Goal: Transaction & Acquisition: Register for event/course

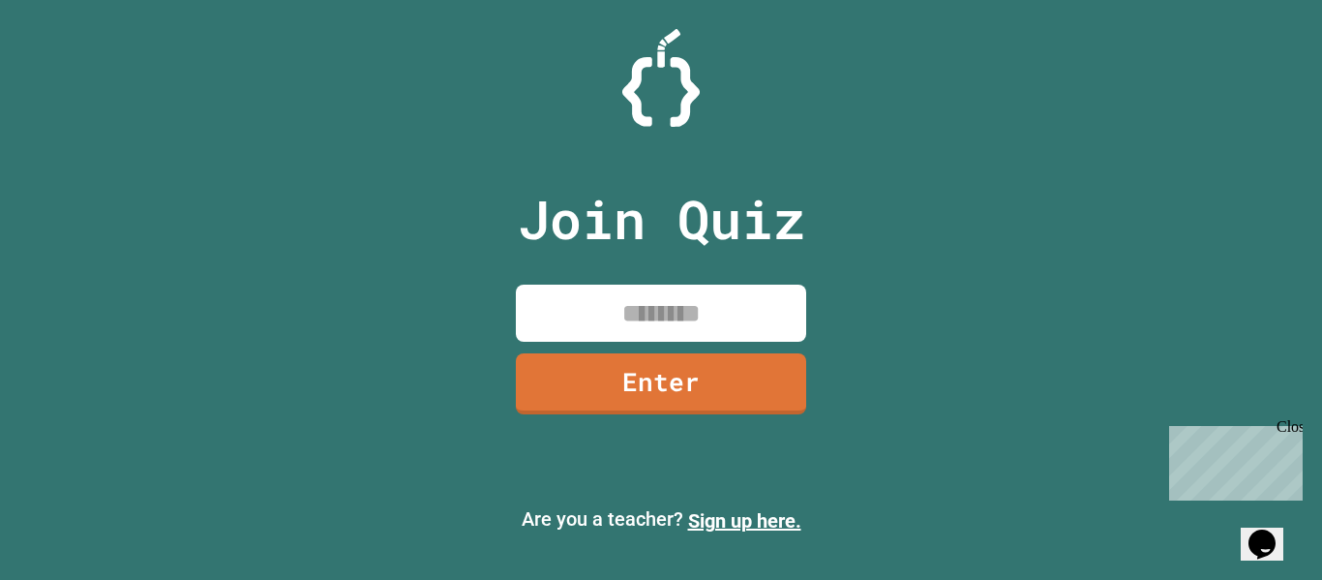
click at [726, 534] on p "Are you a teacher? Sign up here." at bounding box center [660, 519] width 1291 height 31
click at [641, 329] on input at bounding box center [661, 313] width 290 height 57
type input "********"
click at [726, 369] on link "Enter" at bounding box center [661, 382] width 293 height 64
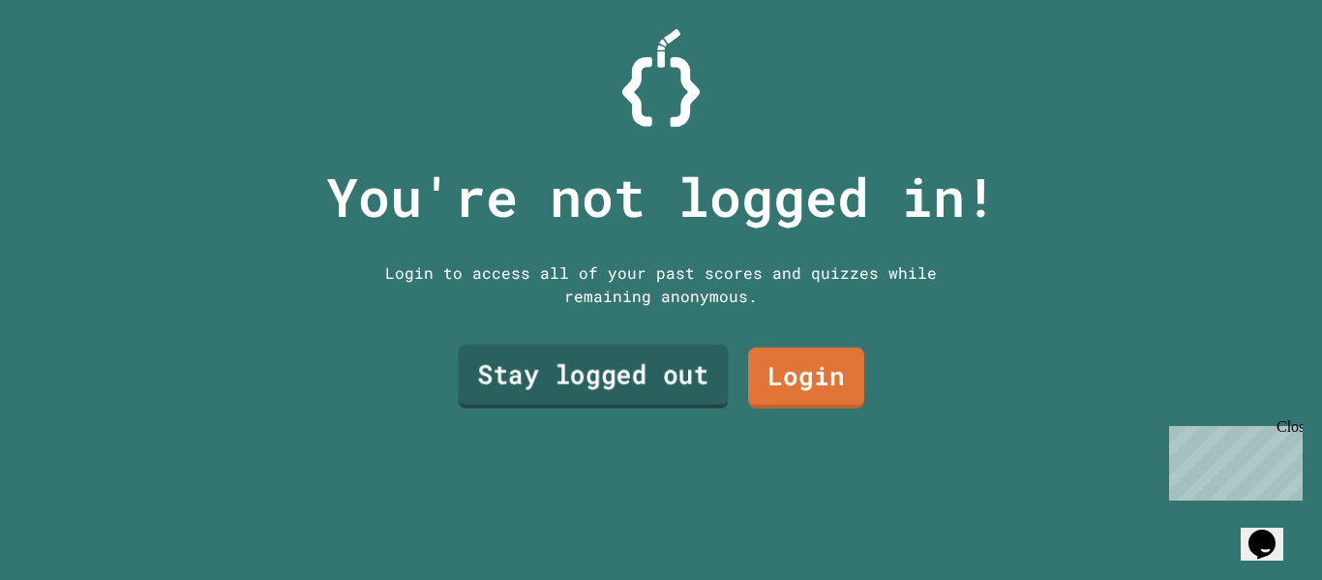
click at [613, 378] on link "Stay logged out" at bounding box center [593, 377] width 270 height 64
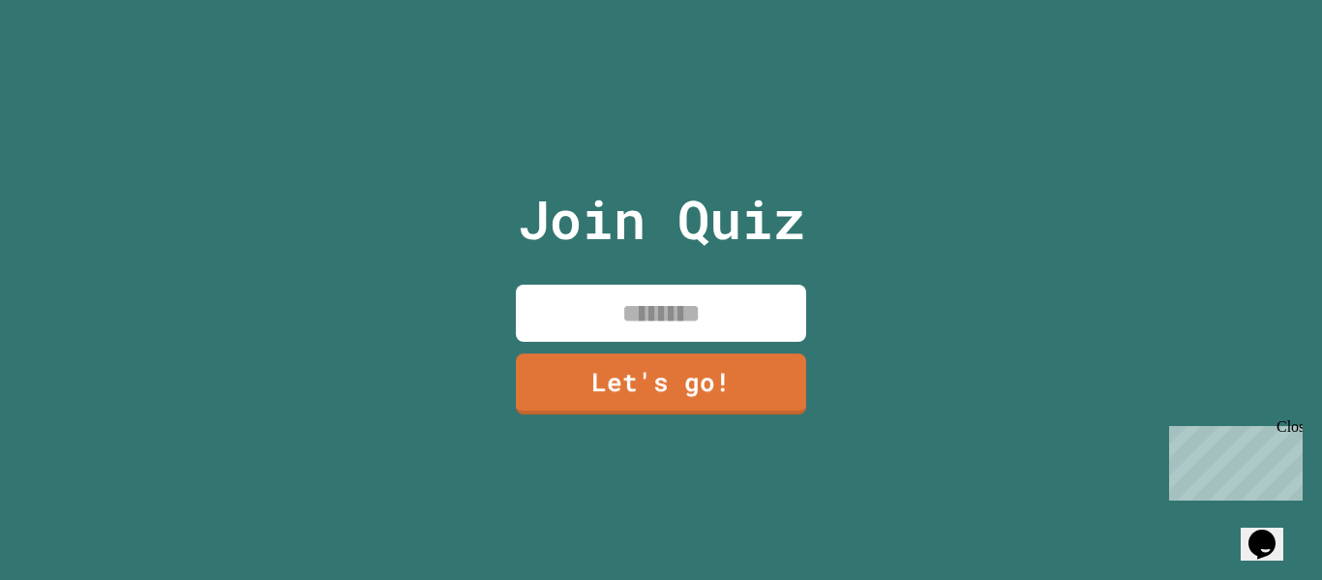
click at [733, 304] on input at bounding box center [661, 313] width 290 height 57
type input "*****"
click at [711, 378] on link "Let's go!" at bounding box center [661, 381] width 291 height 64
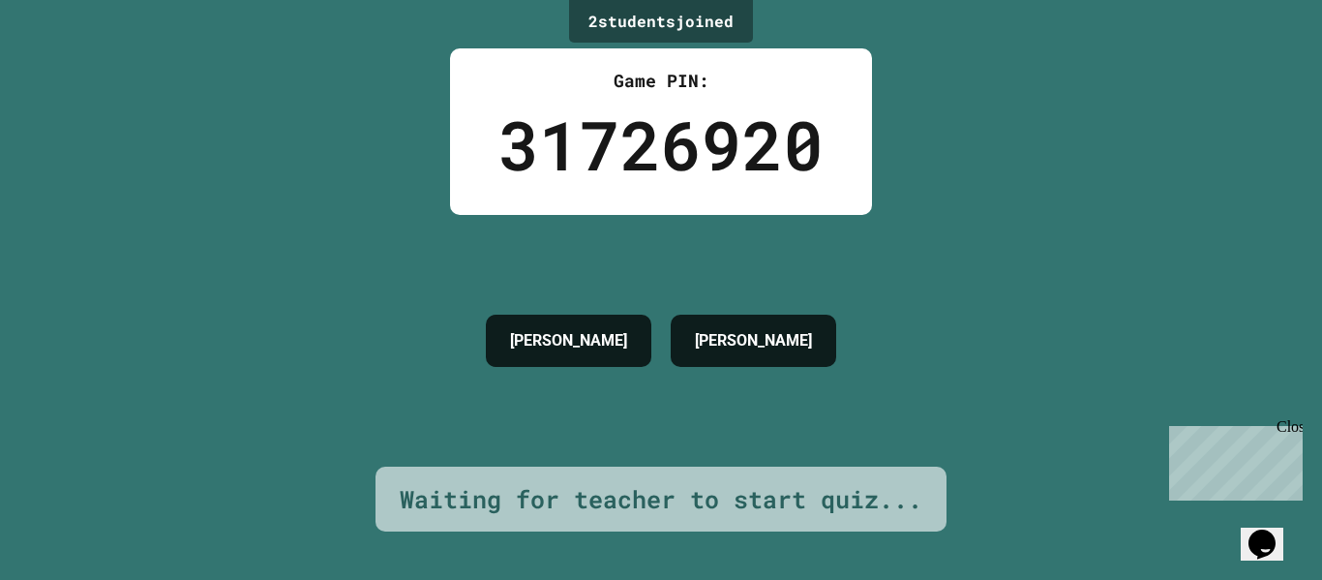
click at [611, 329] on h4 "[PERSON_NAME]" at bounding box center [568, 340] width 117 height 23
click at [831, 344] on div "2 student s joined Game PIN: 31726920 [PERSON_NAME] Waiting for teacher to star…" at bounding box center [661, 290] width 1322 height 580
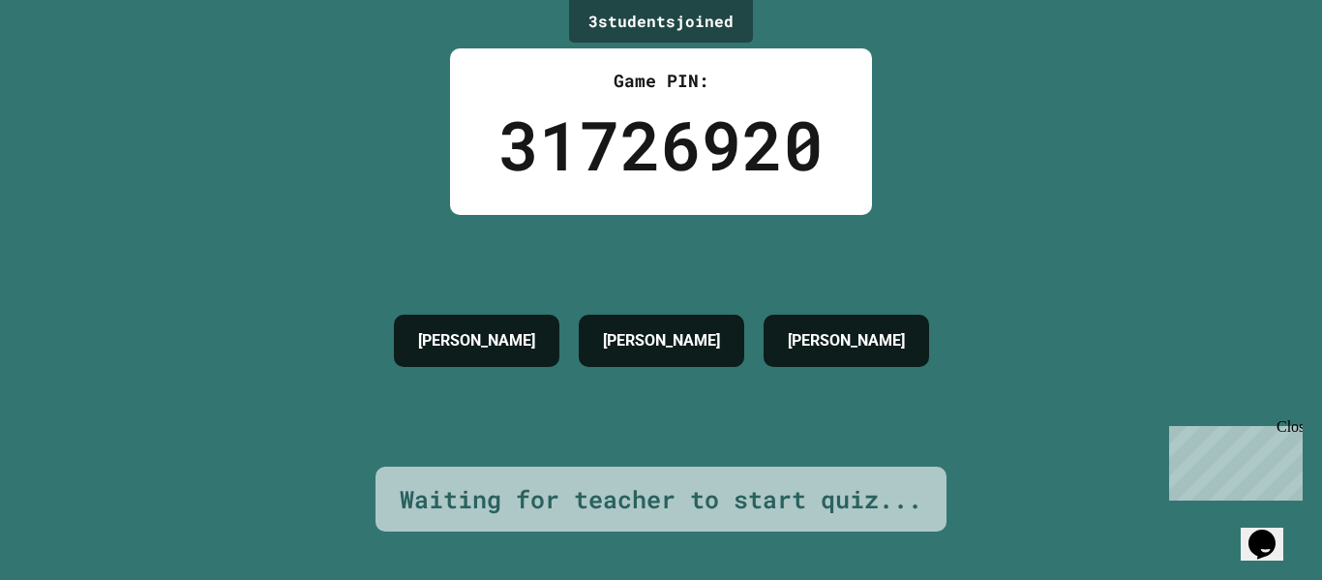
click at [1286, 427] on div "Close" at bounding box center [1289, 430] width 24 height 24
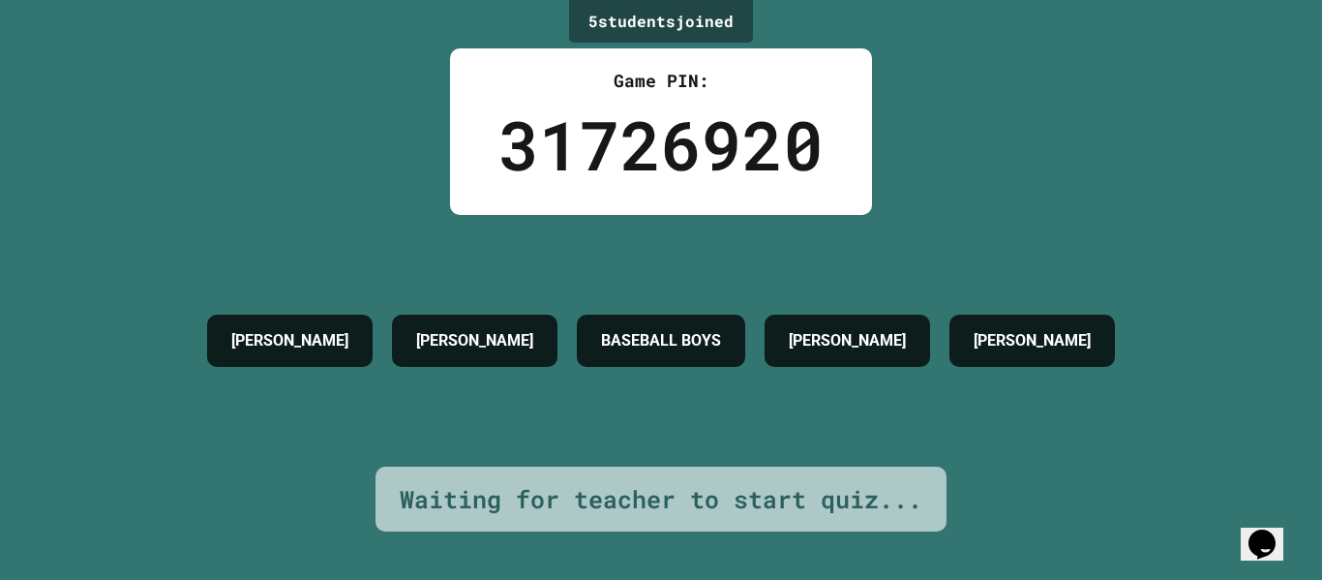
click at [1264, 529] on icon "Chat widget" at bounding box center [1262, 543] width 27 height 29
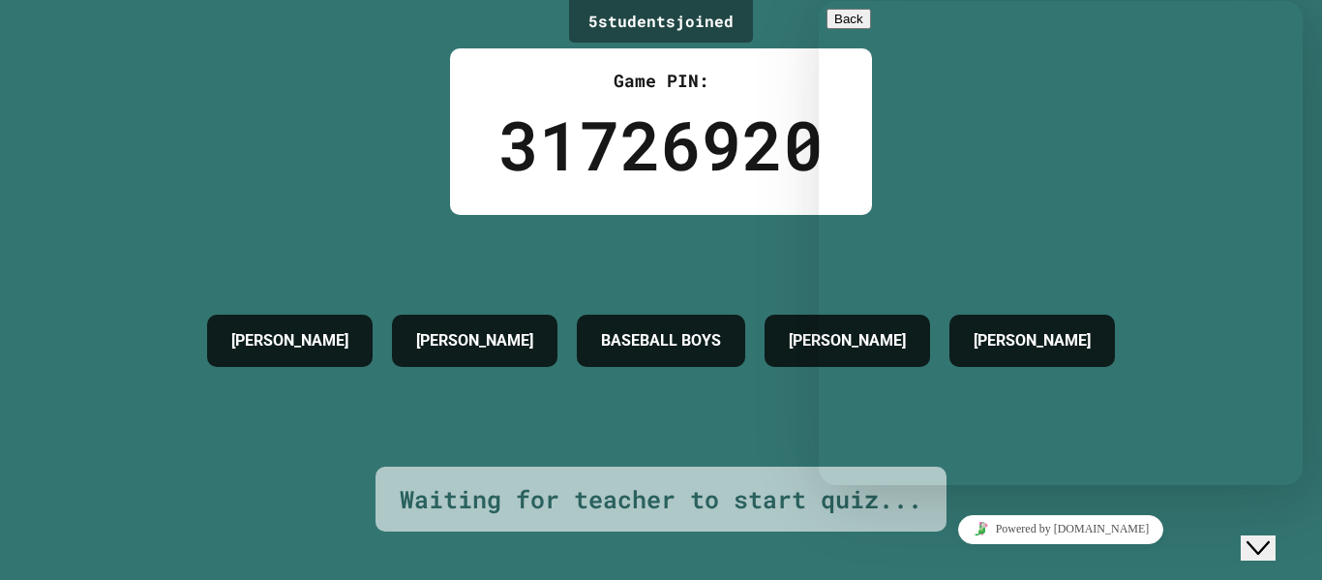
drag, startPoint x: 1241, startPoint y: 166, endPoint x: 1253, endPoint y: 318, distance: 152.5
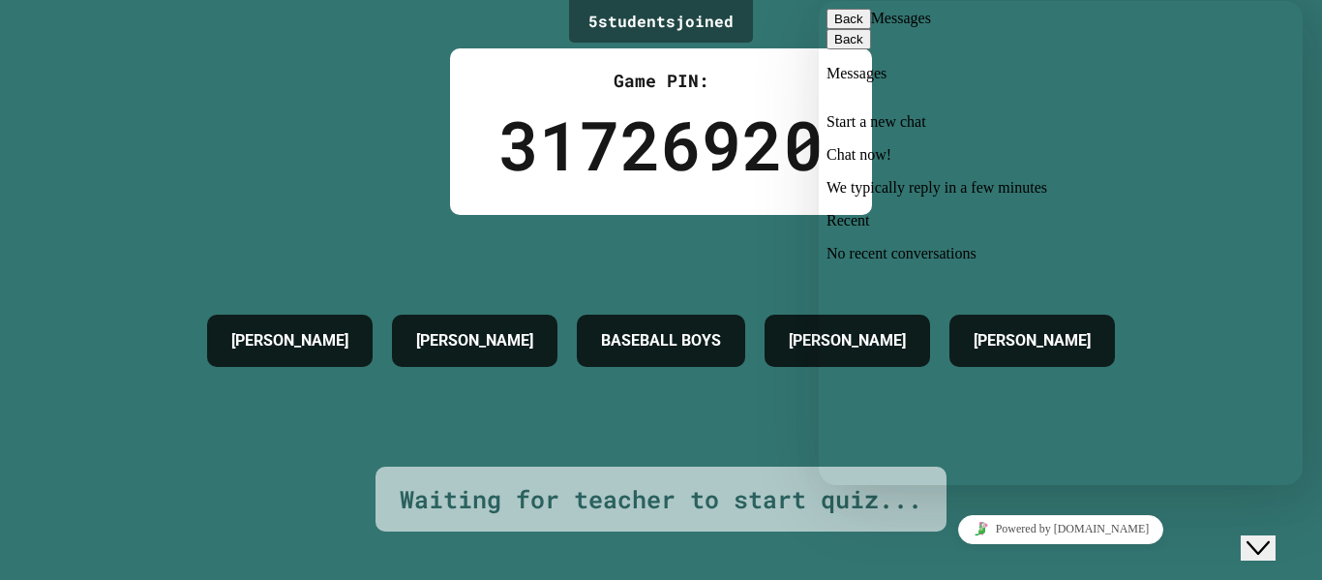
click at [1039, 179] on p "We typically reply in a few minutes" at bounding box center [1061, 187] width 468 height 17
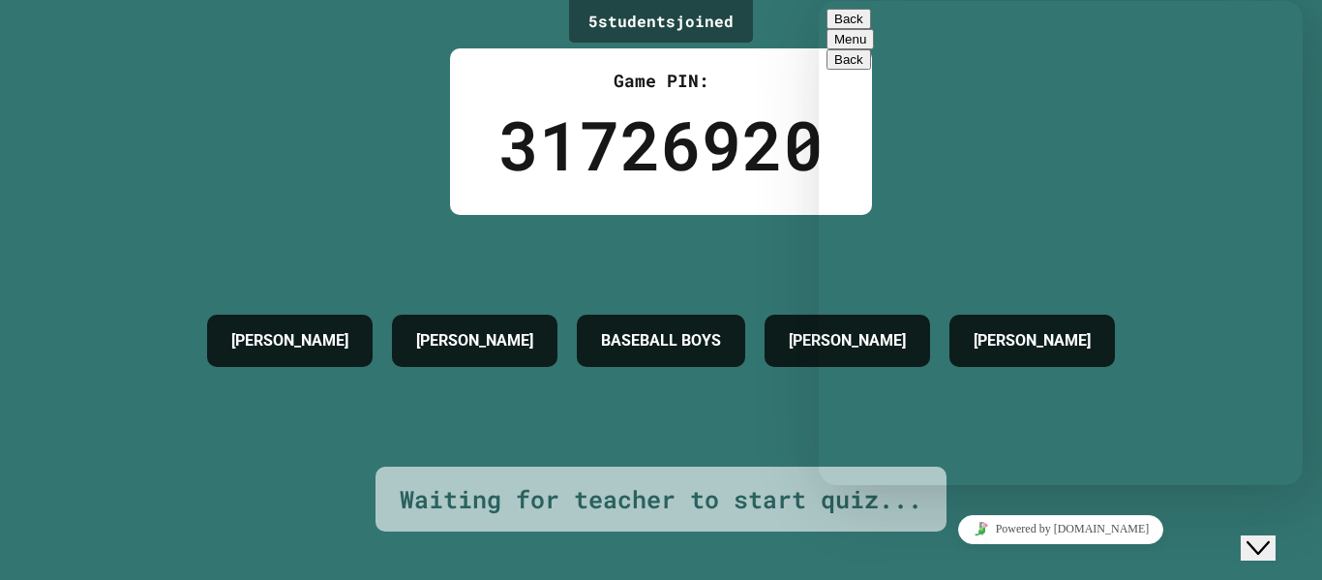
click at [819, 1] on textarea at bounding box center [819, 1] width 0 height 0
type textarea "**********"
click at [842, 21] on button "Back" at bounding box center [849, 19] width 45 height 20
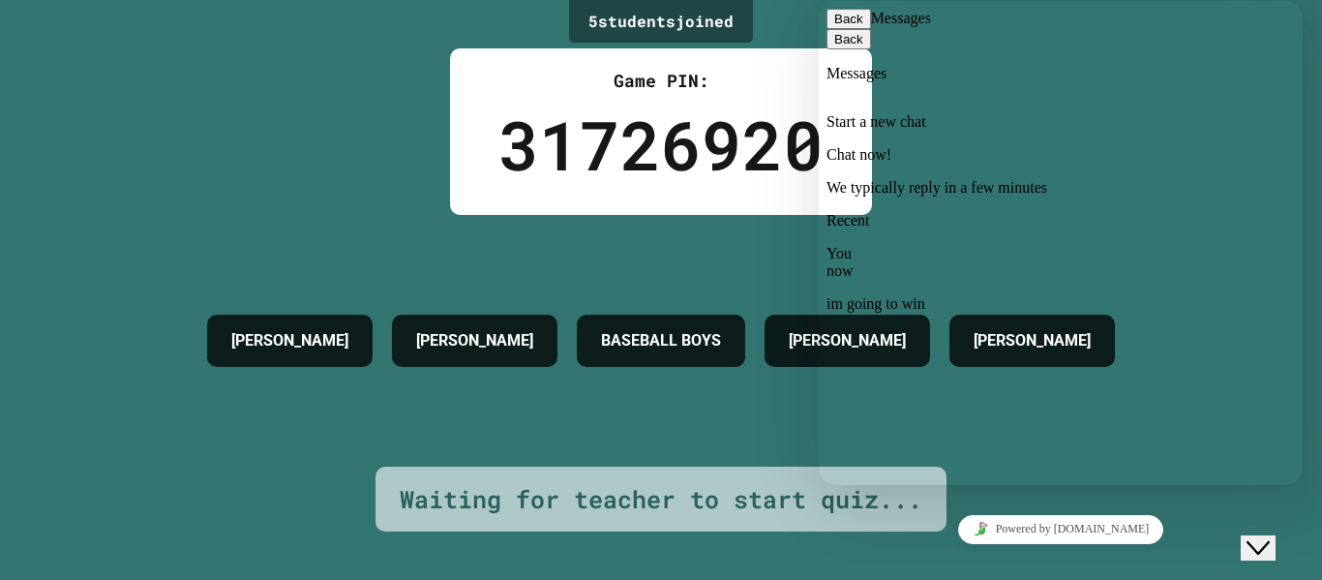
click at [1264, 535] on button "Close Chat This icon closes the chat window." at bounding box center [1258, 547] width 35 height 25
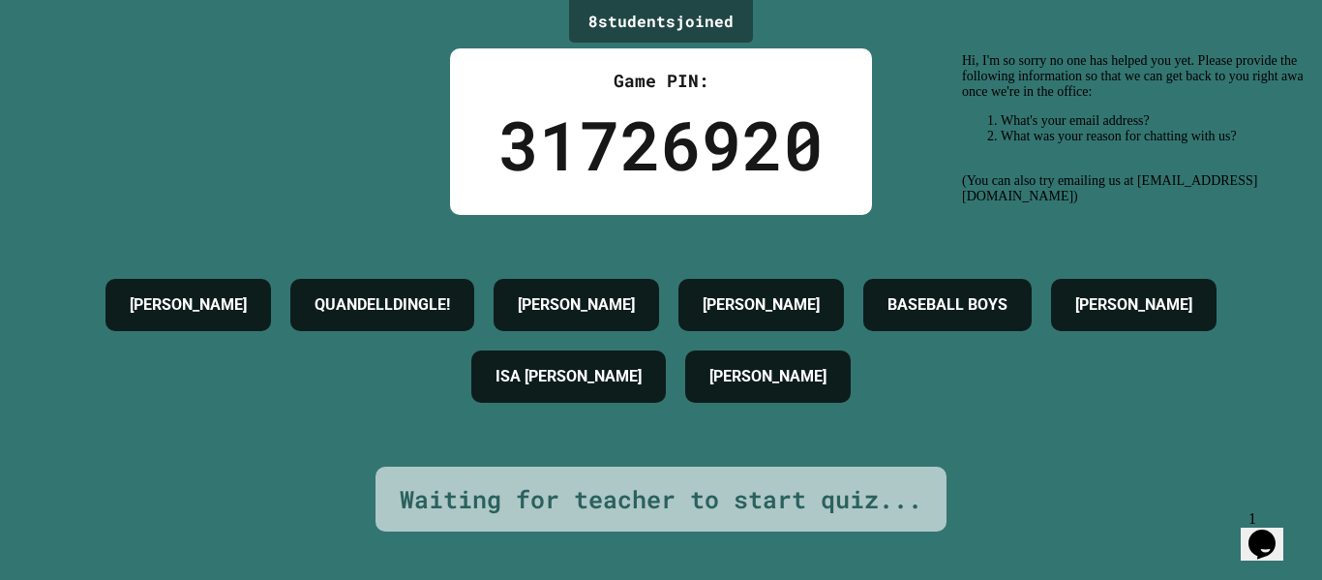
click at [1275, 532] on icon "Chat widget" at bounding box center [1262, 543] width 27 height 29
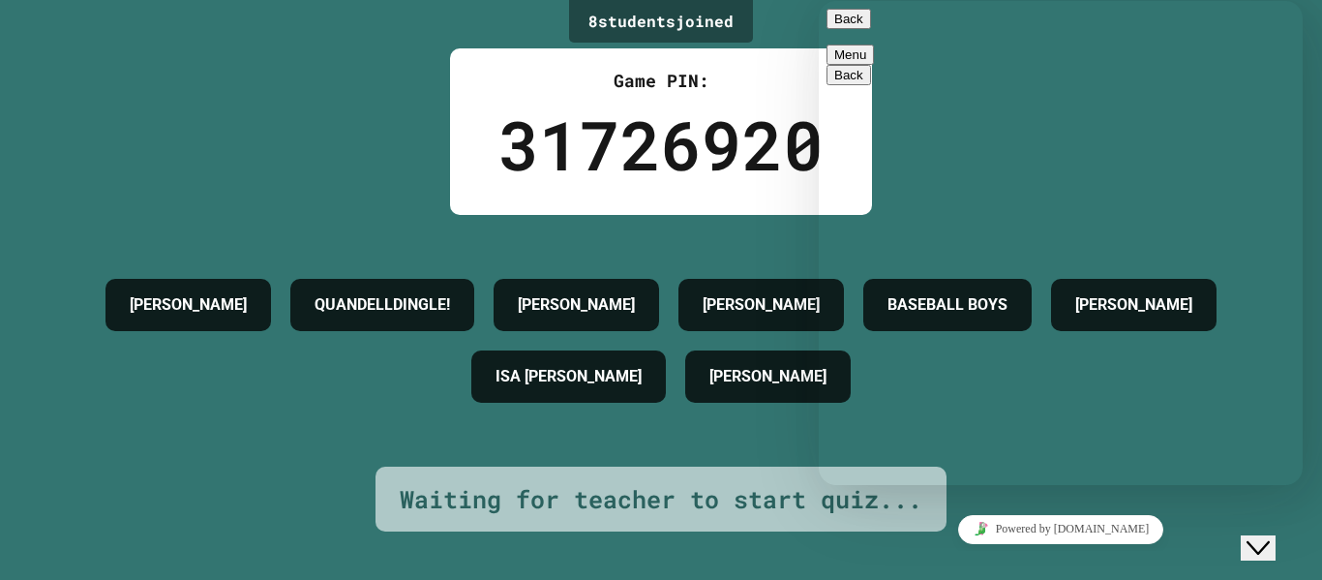
click at [1270, 536] on icon "Close Chat This icon closes the chat window." at bounding box center [1258, 547] width 23 height 23
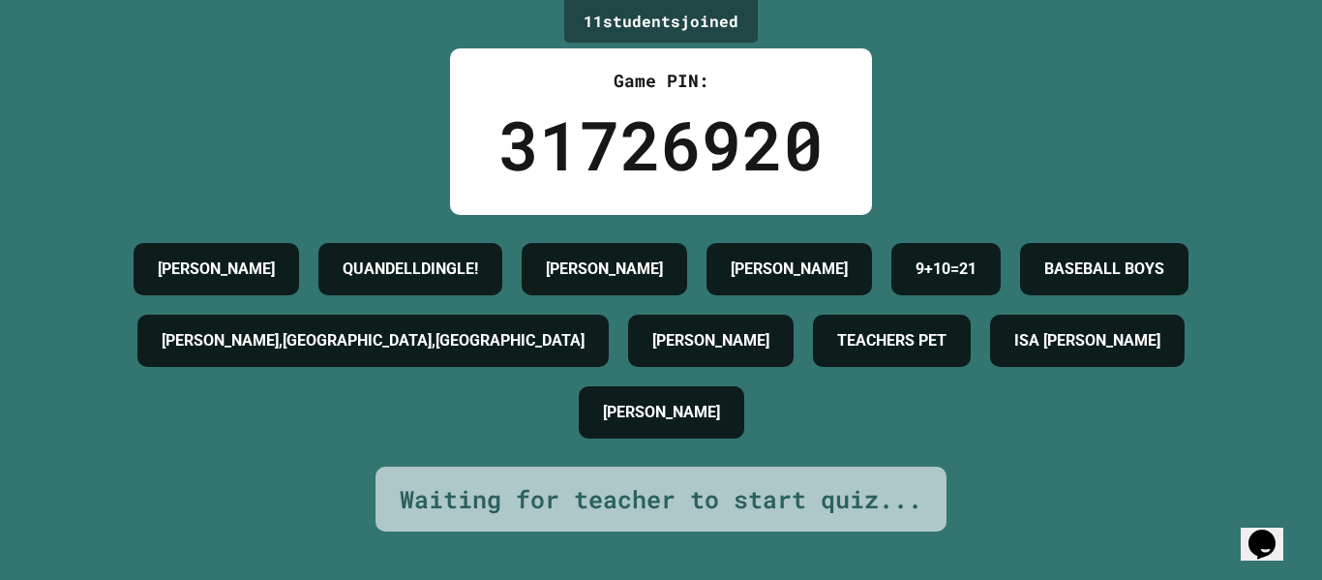
click at [837, 352] on h4 "TEACHERS PET" at bounding box center [891, 340] width 109 height 23
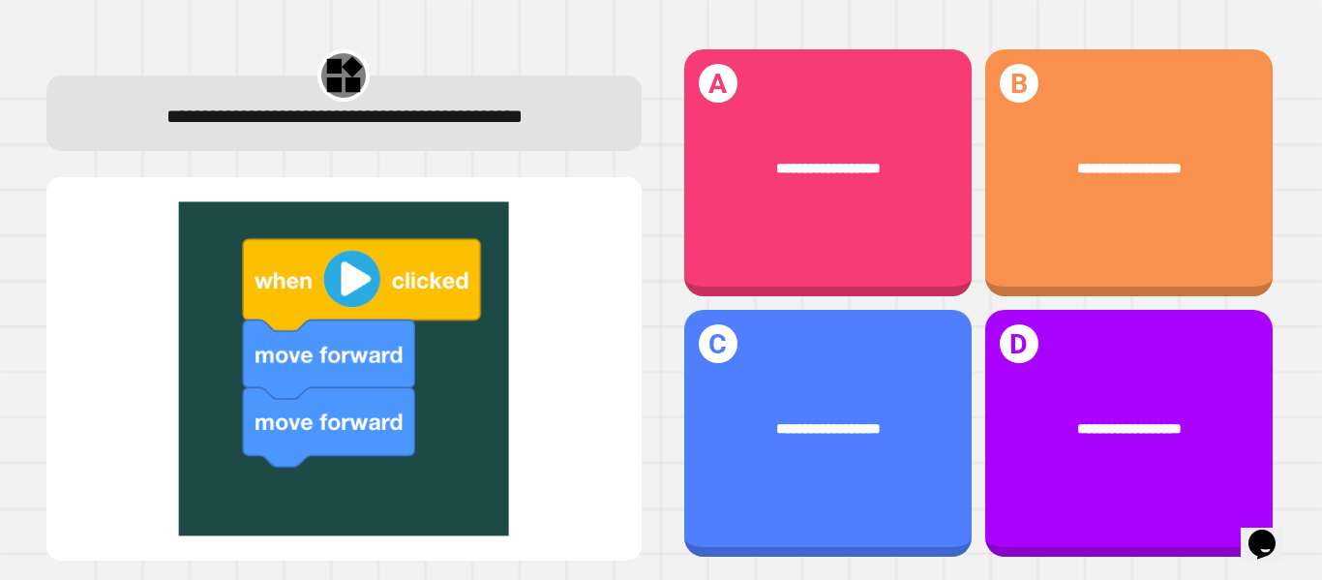
click at [850, 420] on span "**********" at bounding box center [828, 427] width 105 height 15
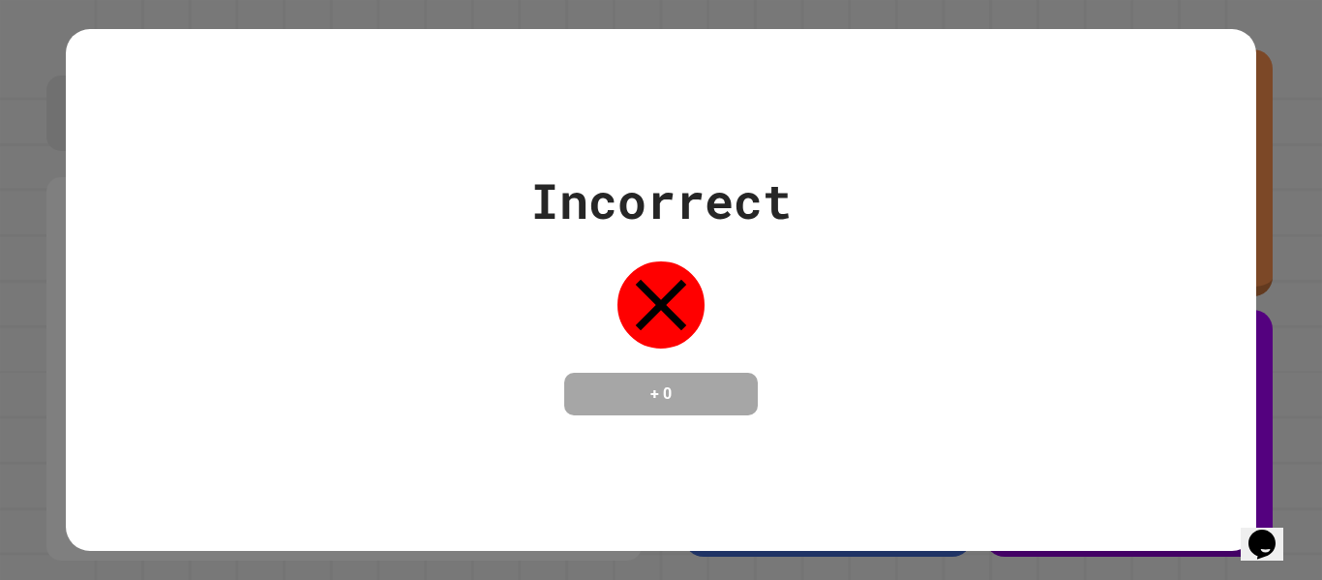
click at [1261, 527] on button "Opens Chat This icon Opens the chat window." at bounding box center [1262, 543] width 43 height 33
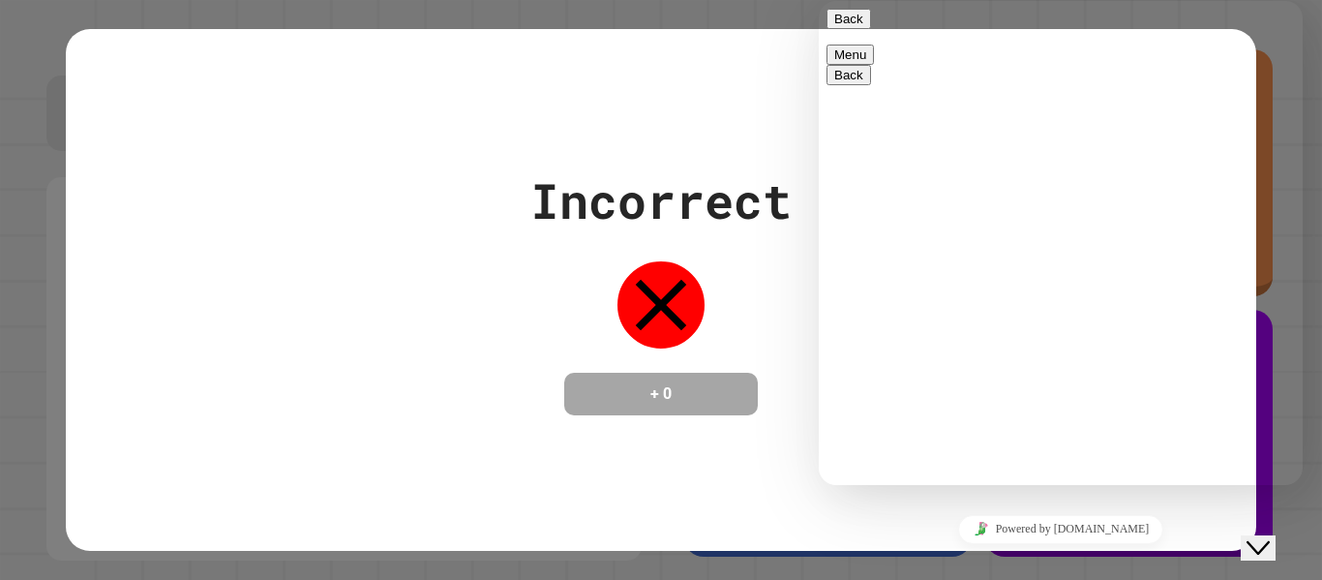
click at [845, 29] on button "Back" at bounding box center [849, 19] width 45 height 20
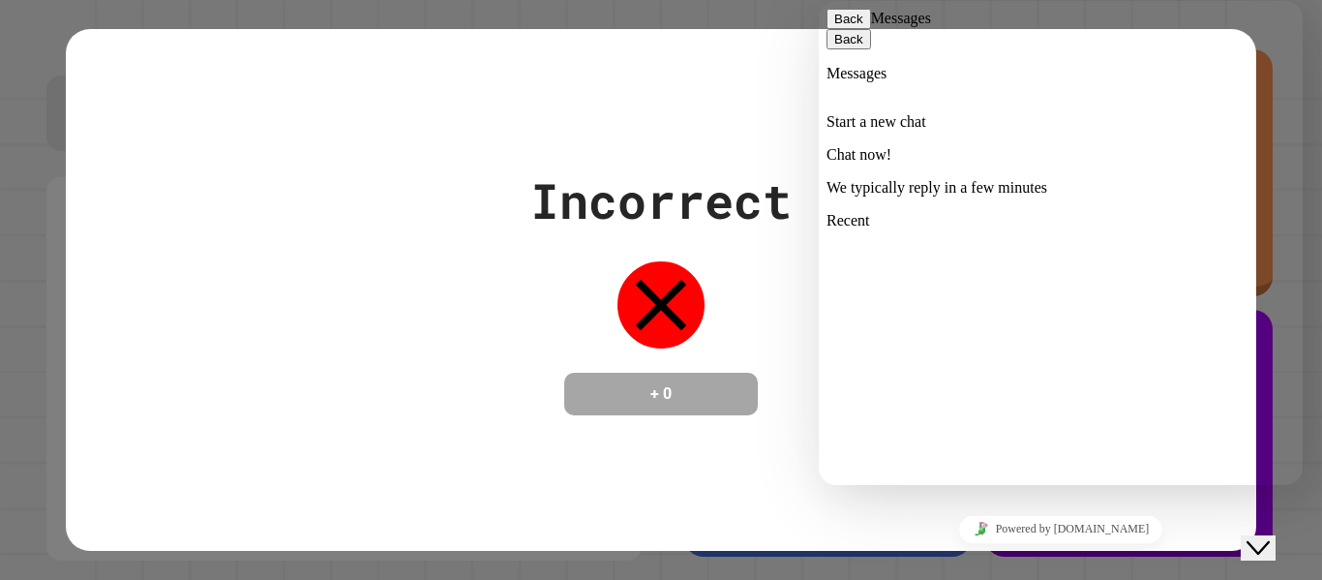
click at [863, 26] on span "primary" at bounding box center [863, 19] width 0 height 15
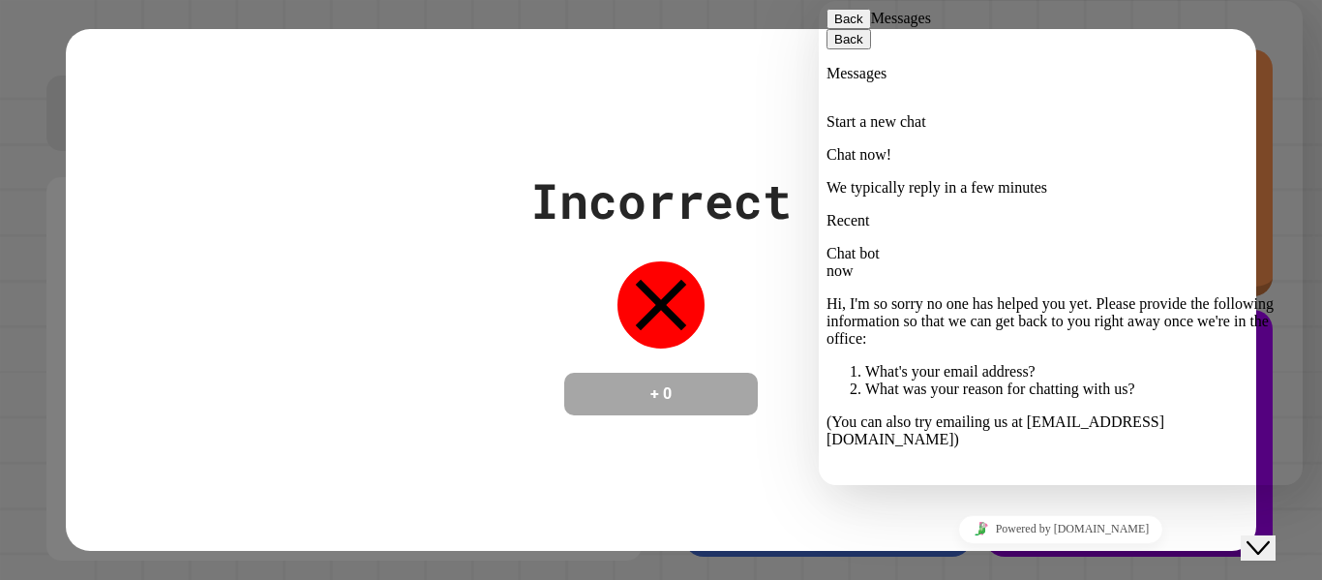
drag, startPoint x: 1616, startPoint y: 966, endPoint x: 1281, endPoint y: 559, distance: 527.3
click at [1281, 510] on div "Close Chat This icon closes the chat window." at bounding box center [1272, 510] width 46 height 0
click at [1268, 536] on icon "Close Chat This icon closes the chat window." at bounding box center [1258, 547] width 23 height 23
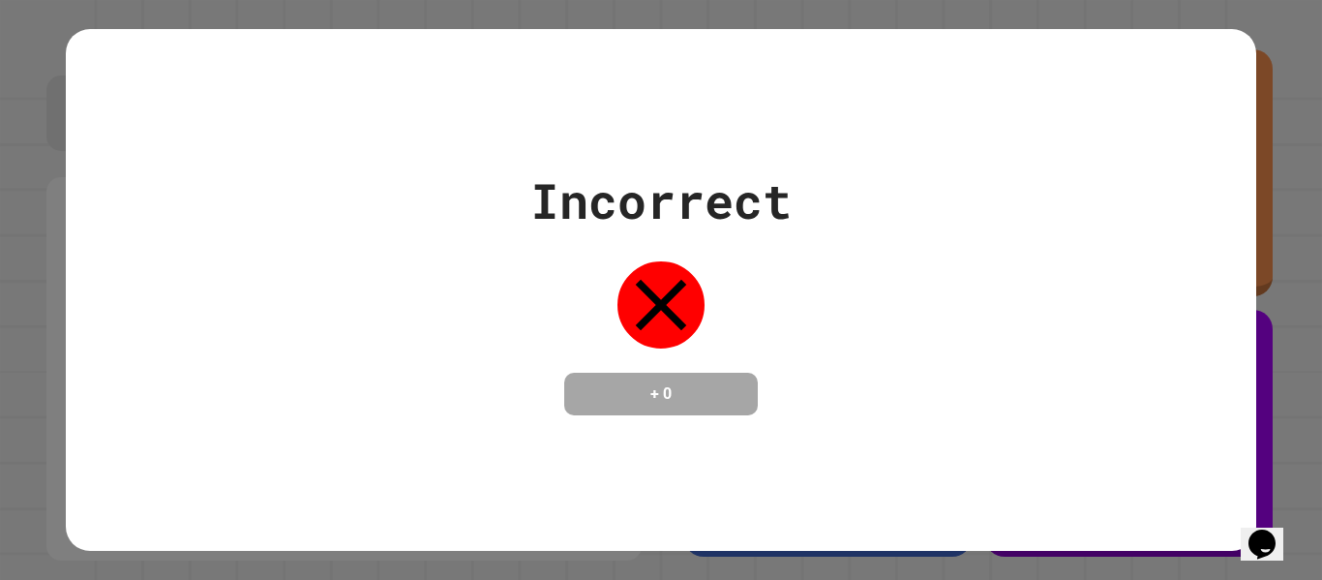
click at [1210, 95] on div "Incorrect + 0" at bounding box center [661, 290] width 1190 height 522
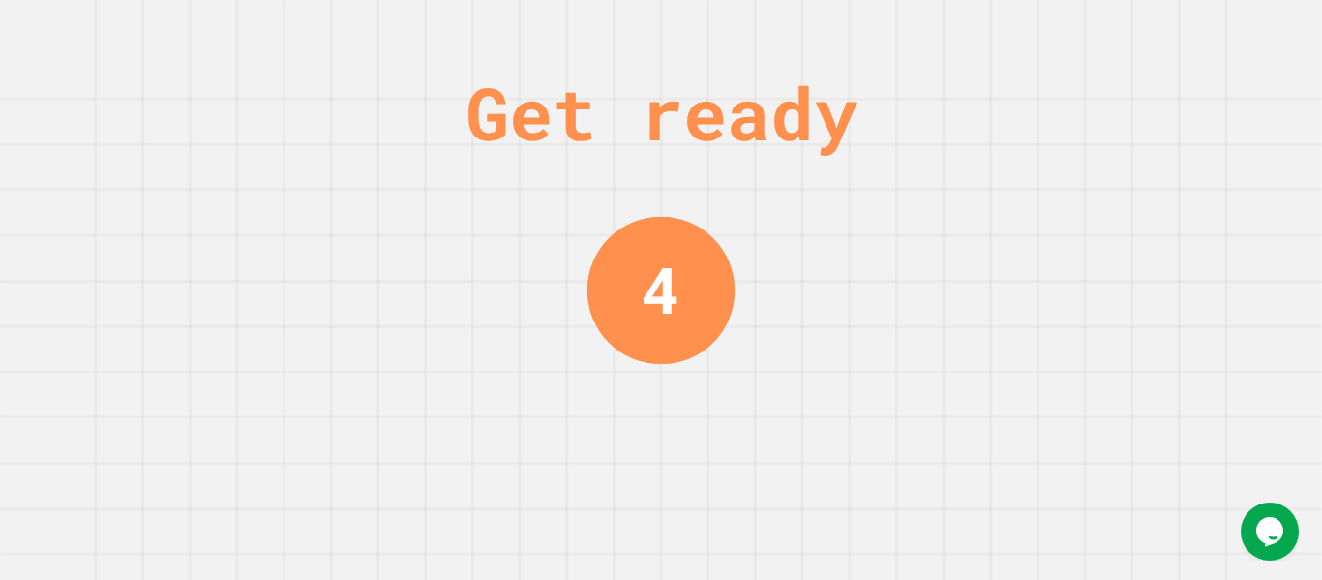
click at [670, 519] on div "Get ready 4" at bounding box center [660, 290] width 145 height 580
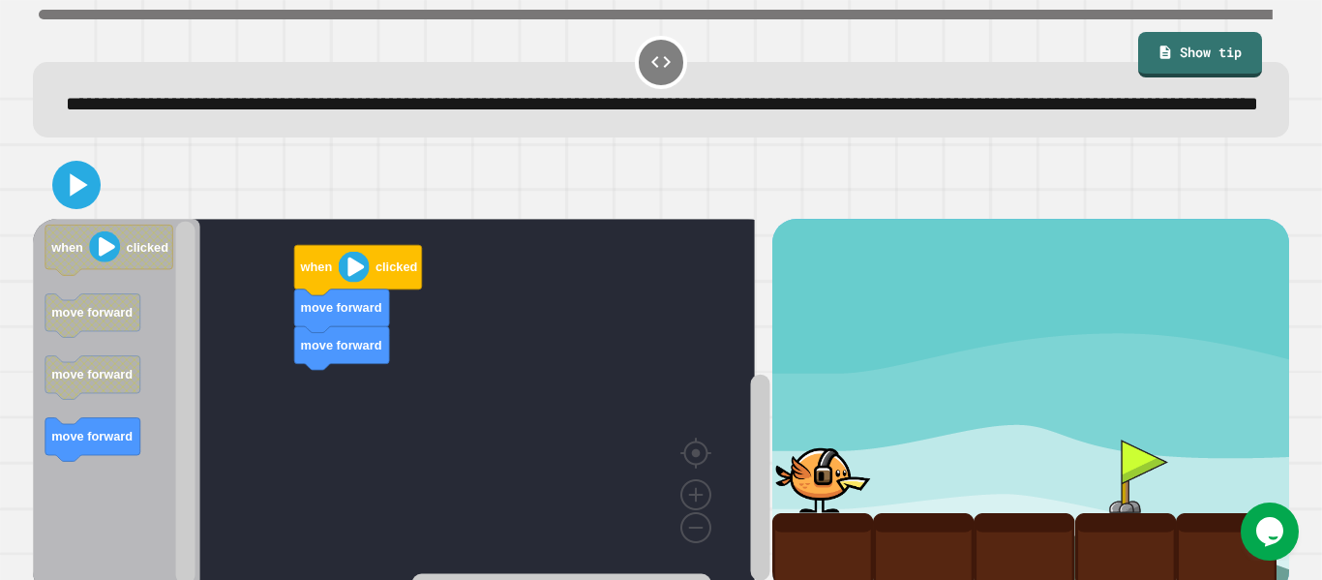
scroll to position [75, 0]
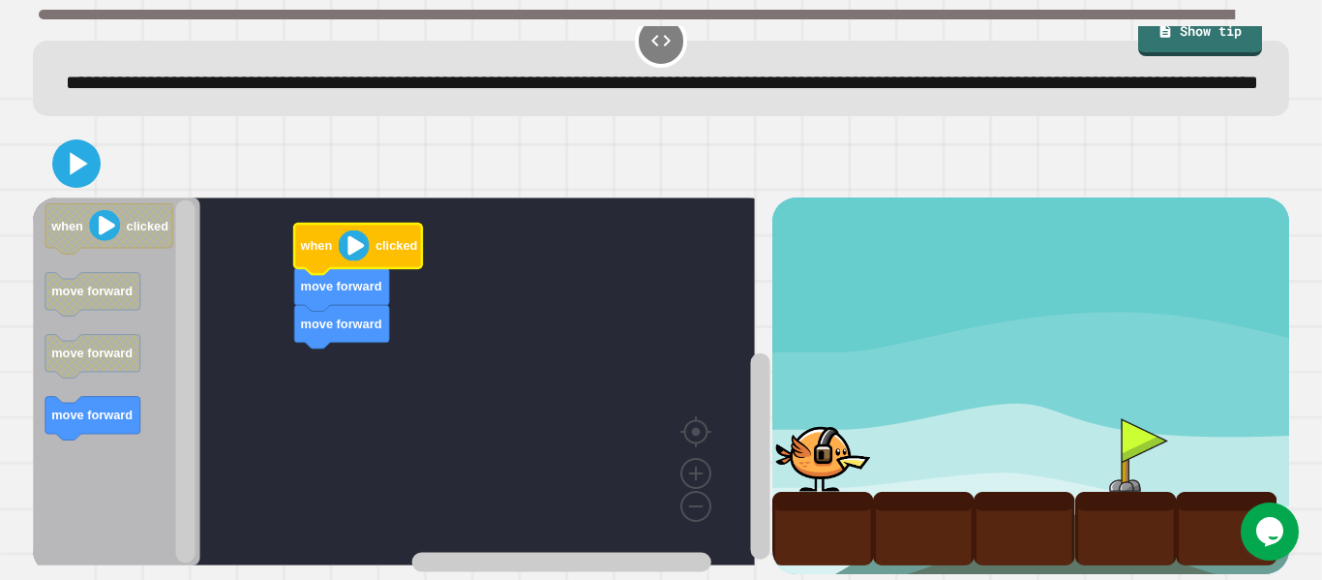
click at [382, 239] on text "clicked" at bounding box center [397, 246] width 42 height 15
click at [364, 230] on image "Blockly Workspace" at bounding box center [354, 245] width 31 height 31
click at [808, 425] on div at bounding box center [822, 455] width 101 height 74
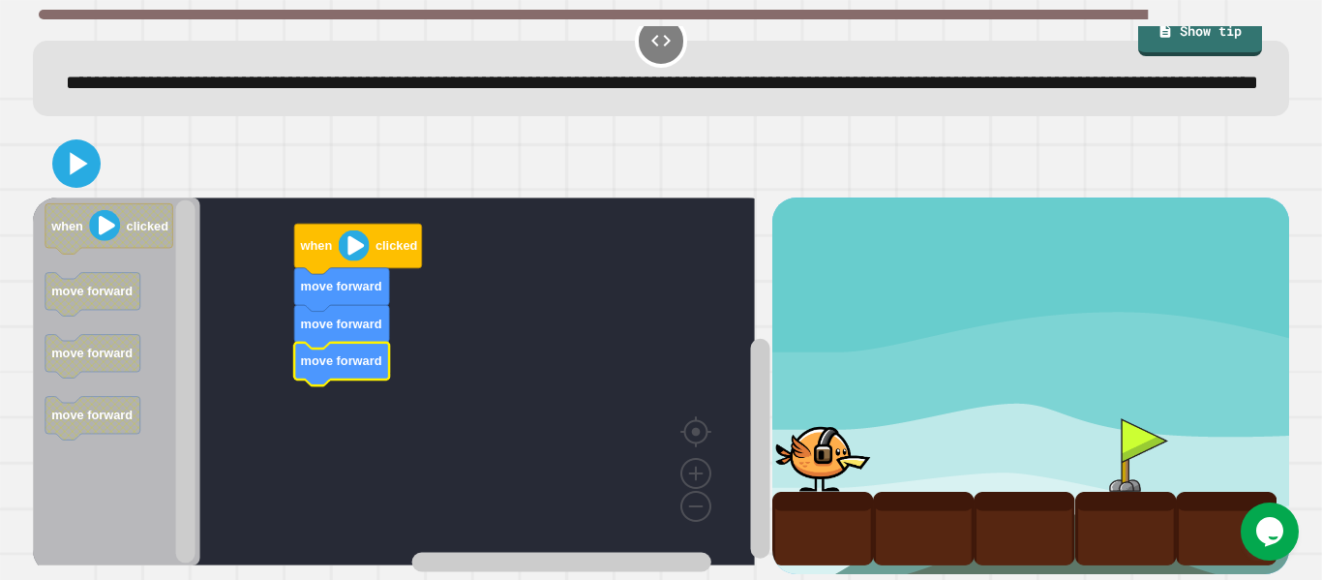
click at [565, 416] on rect "Blockly Workspace" at bounding box center [394, 381] width 722 height 368
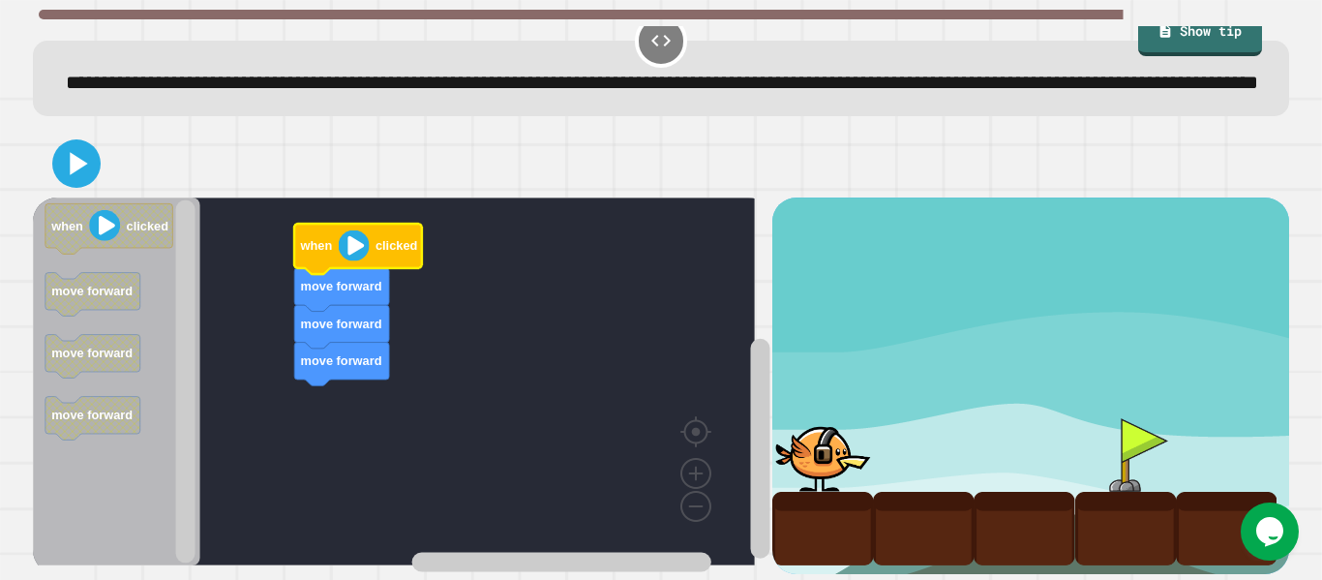
click at [377, 239] on text "clicked" at bounding box center [397, 246] width 42 height 15
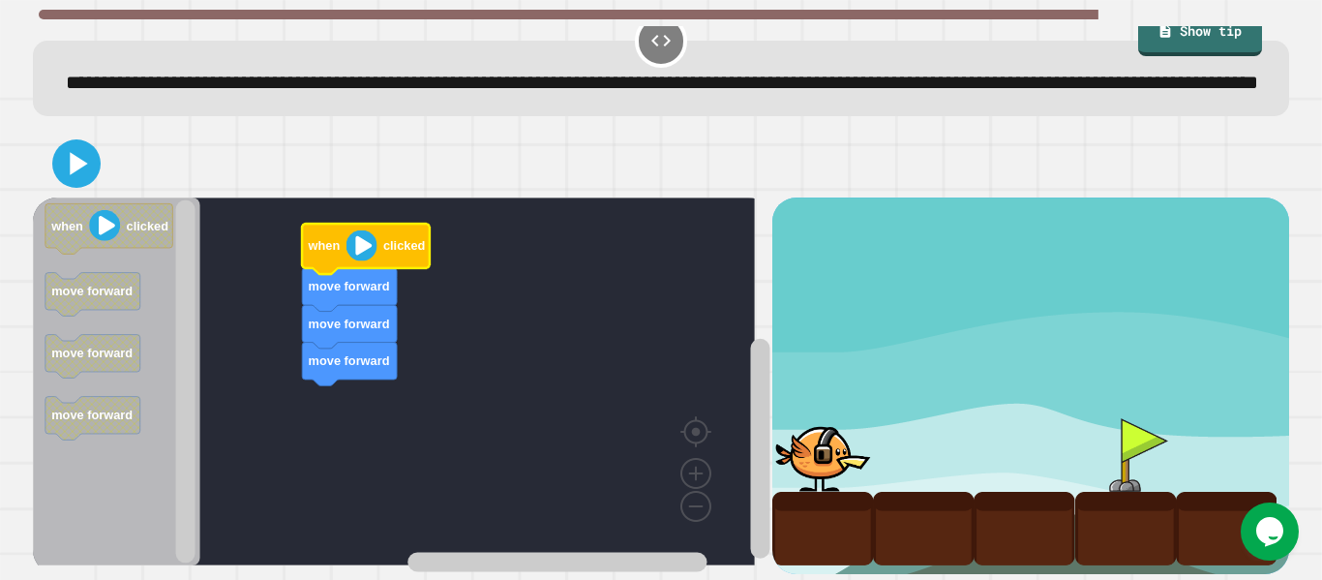
click at [839, 424] on div at bounding box center [822, 455] width 101 height 74
click at [815, 423] on div at bounding box center [822, 455] width 101 height 74
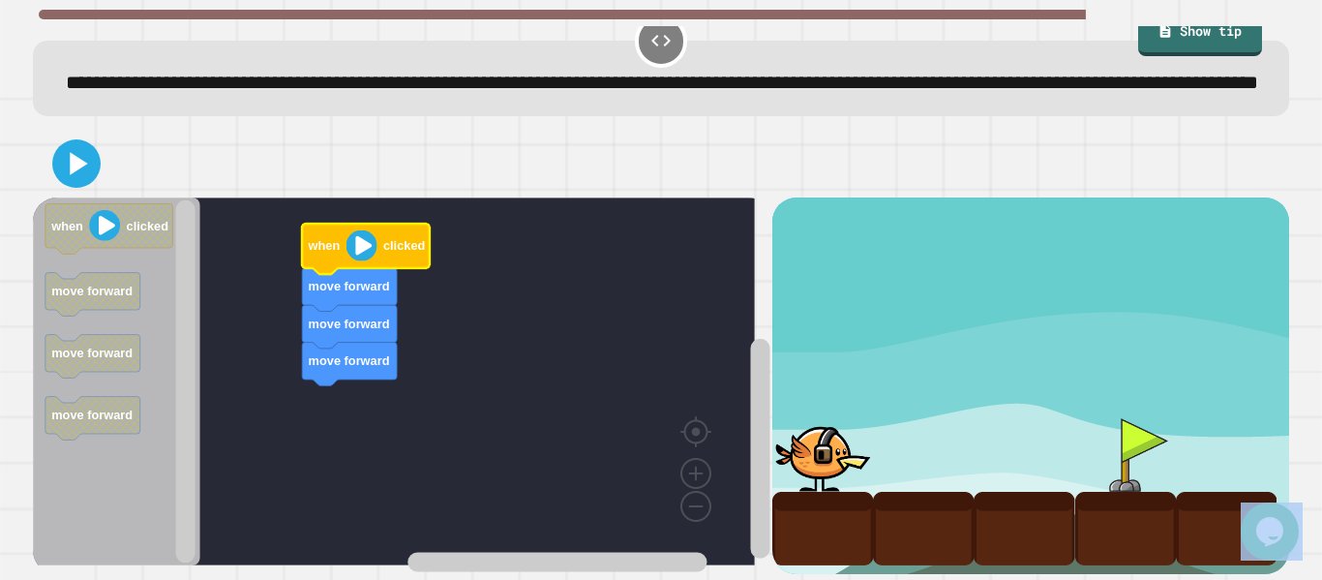
click at [815, 423] on div at bounding box center [822, 455] width 101 height 74
click at [389, 235] on icon "Blockly Workspace" at bounding box center [366, 249] width 128 height 50
click at [374, 236] on image "Blockly Workspace" at bounding box center [362, 245] width 31 height 31
click at [356, 248] on icon "Blockly Workspace" at bounding box center [366, 249] width 128 height 50
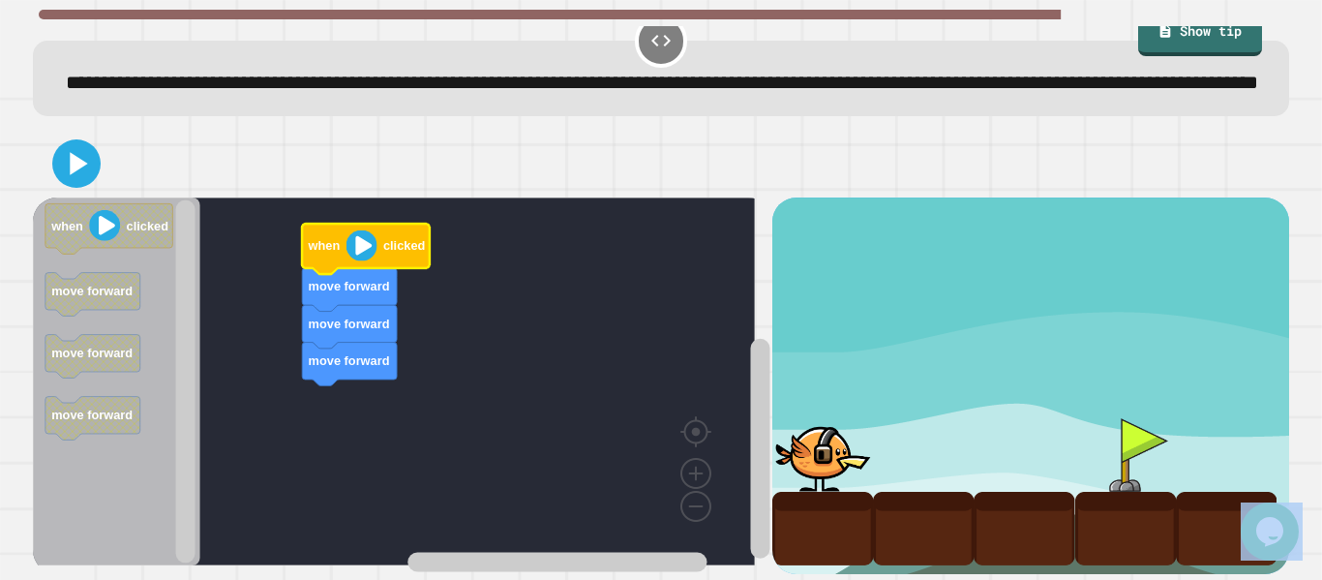
click at [370, 230] on image "Blockly Workspace" at bounding box center [362, 245] width 31 height 31
click at [373, 233] on image "Blockly Workspace" at bounding box center [362, 245] width 31 height 31
click at [369, 234] on image "Blockly Workspace" at bounding box center [362, 245] width 31 height 31
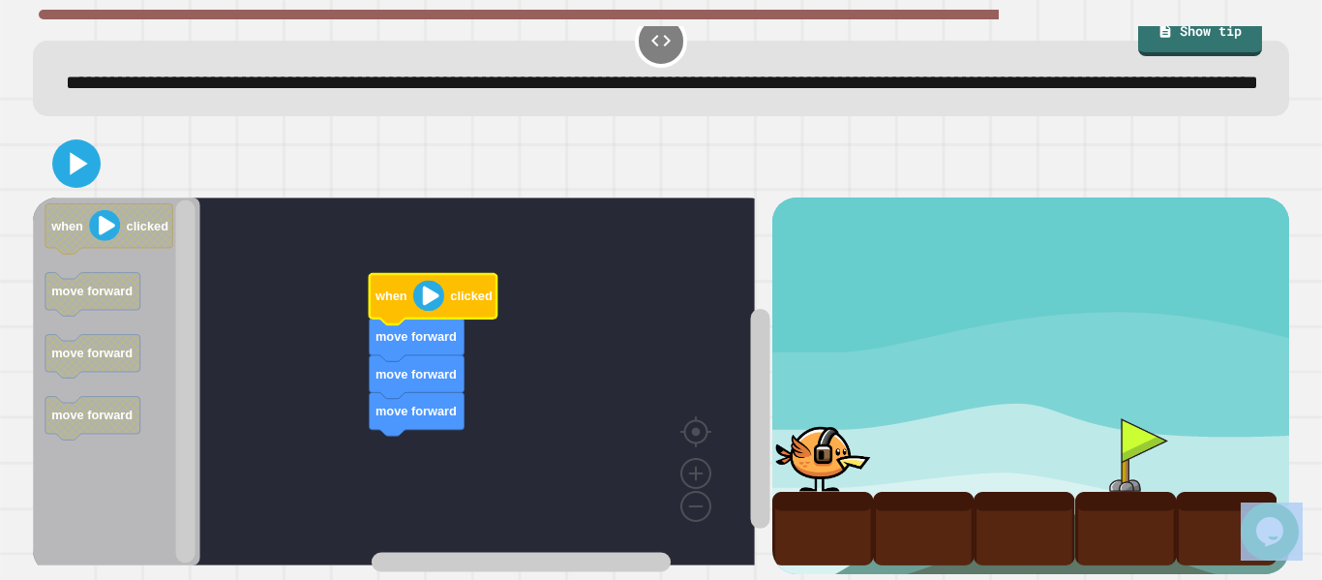
click at [423, 286] on image "Blockly Workspace" at bounding box center [428, 295] width 31 height 31
click at [69, 144] on icon at bounding box center [76, 163] width 39 height 39
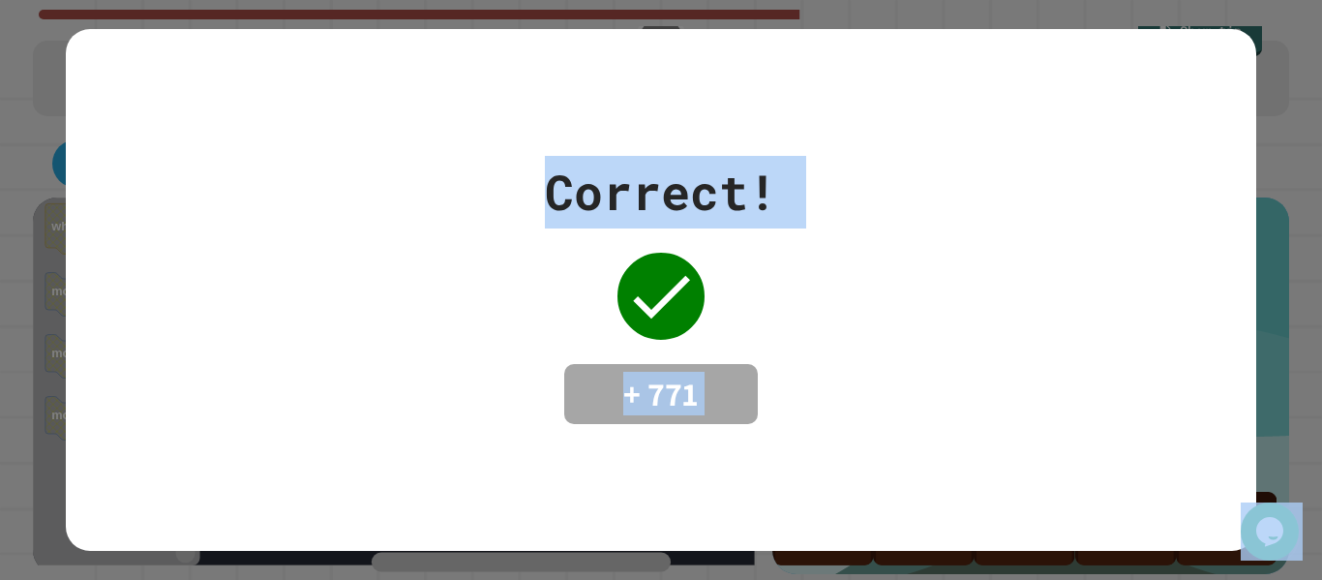
click at [1031, 313] on div "Correct! + 771" at bounding box center [661, 290] width 1190 height 268
click at [1077, 407] on div "Correct! + 771" at bounding box center [661, 290] width 1190 height 268
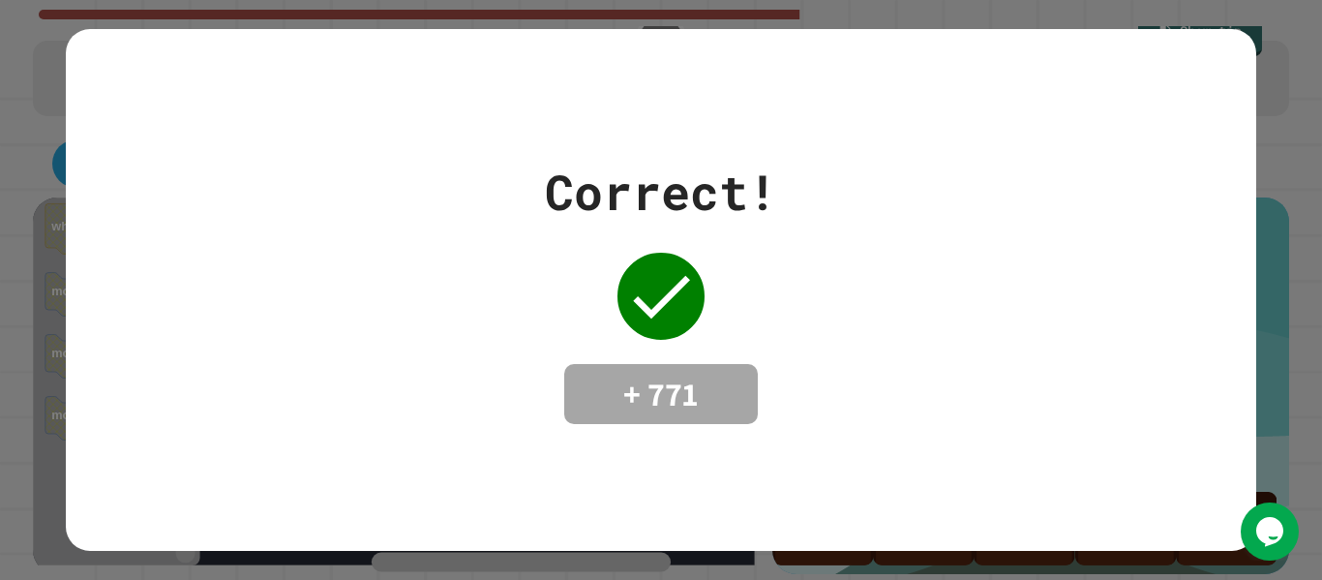
click at [1089, 361] on div "Correct! + 771" at bounding box center [661, 290] width 1190 height 268
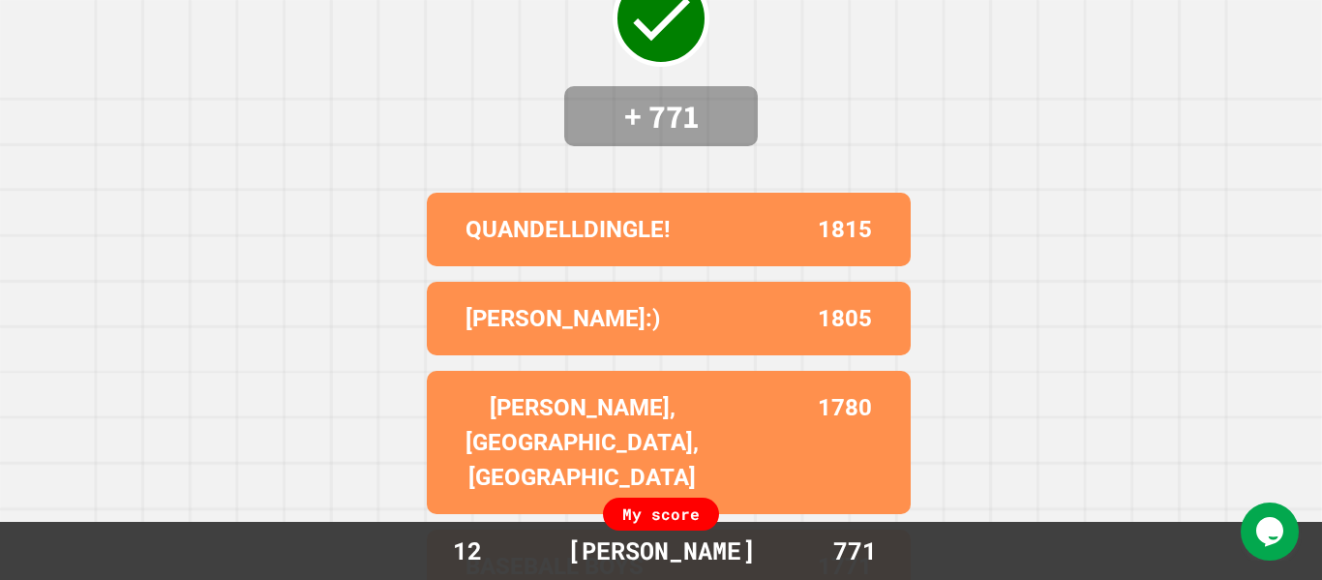
scroll to position [226, 0]
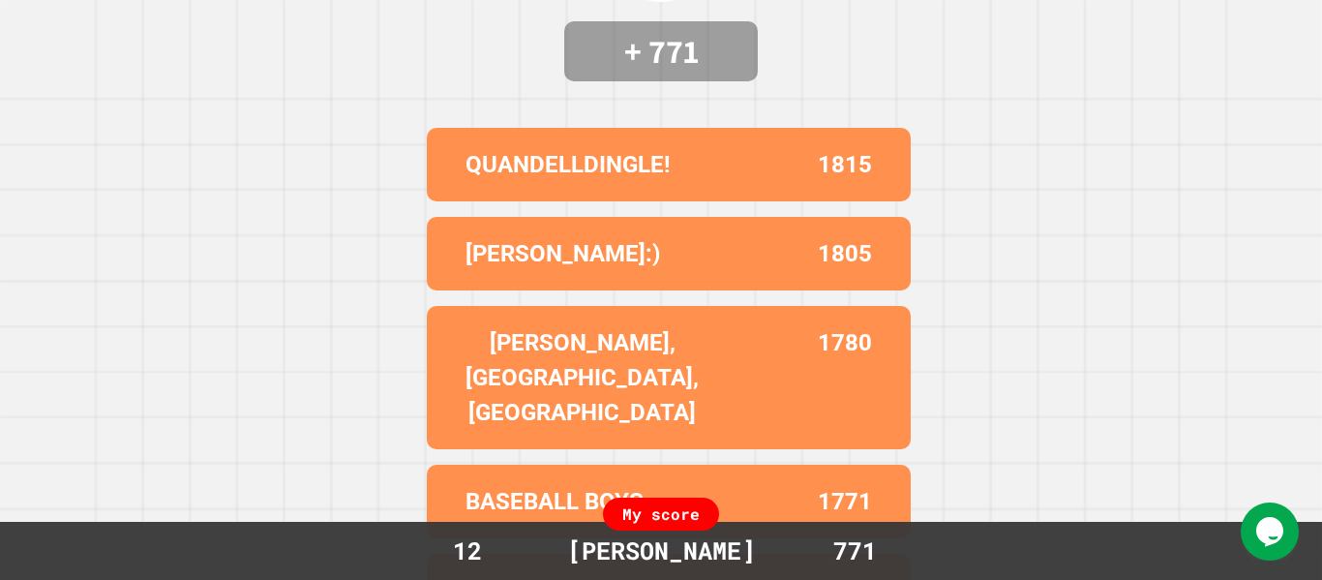
click at [619, 509] on div "My score" at bounding box center [661, 513] width 116 height 33
click at [687, 534] on div "[PERSON_NAME]" at bounding box center [661, 550] width 227 height 37
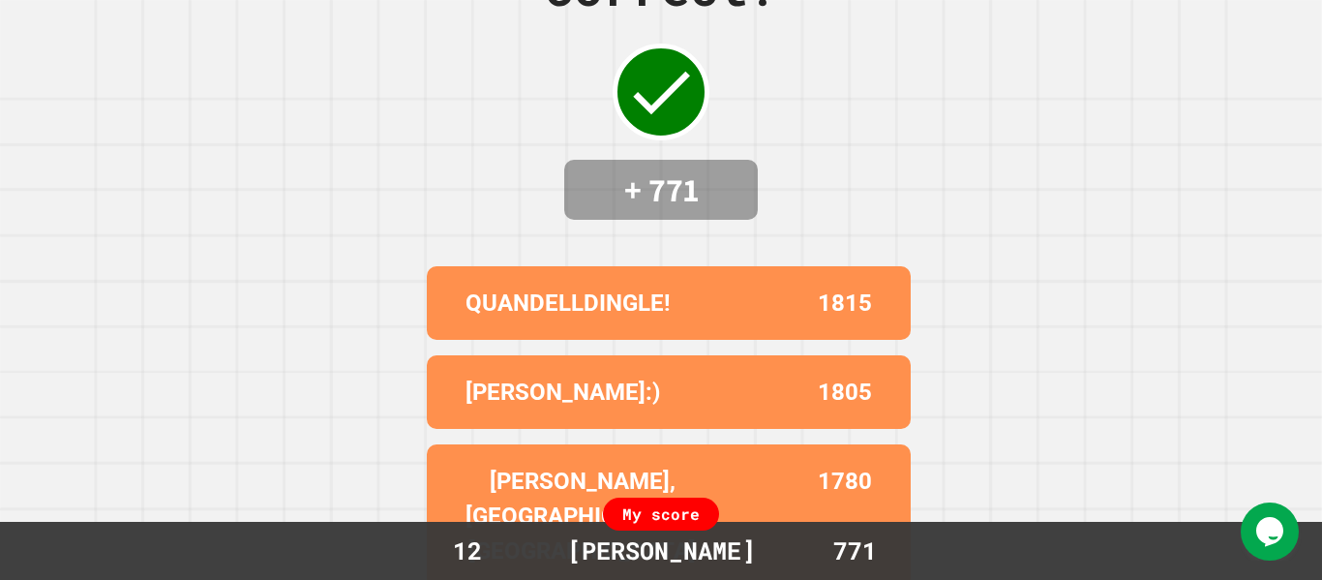
scroll to position [0, 0]
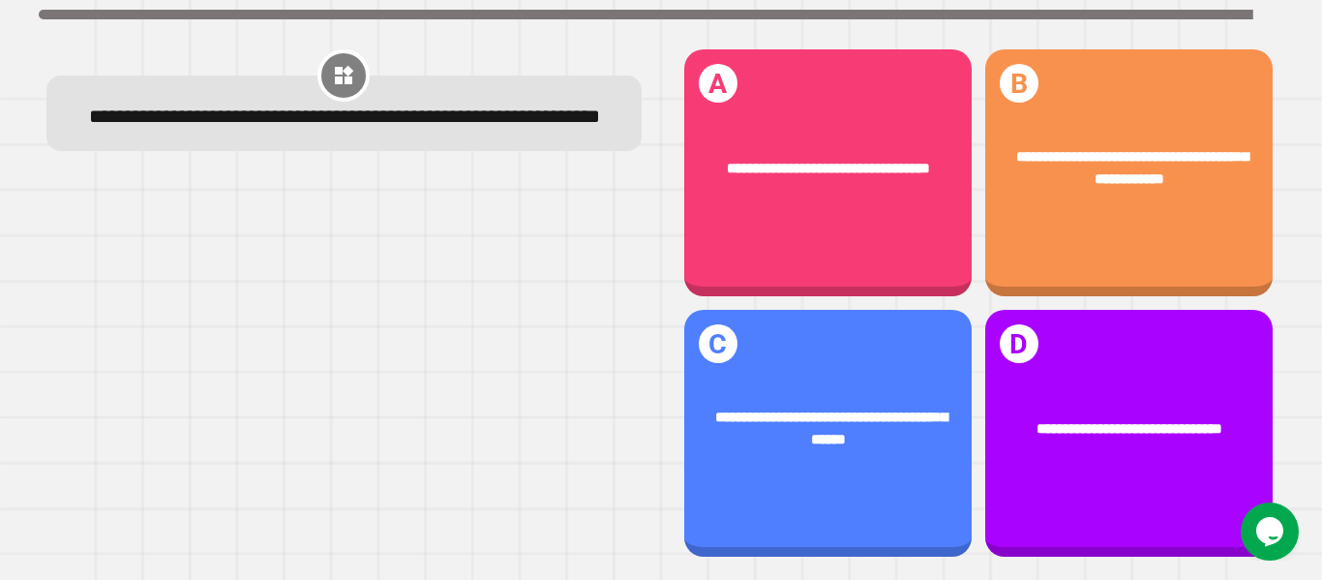
click at [340, 64] on icon at bounding box center [343, 75] width 23 height 23
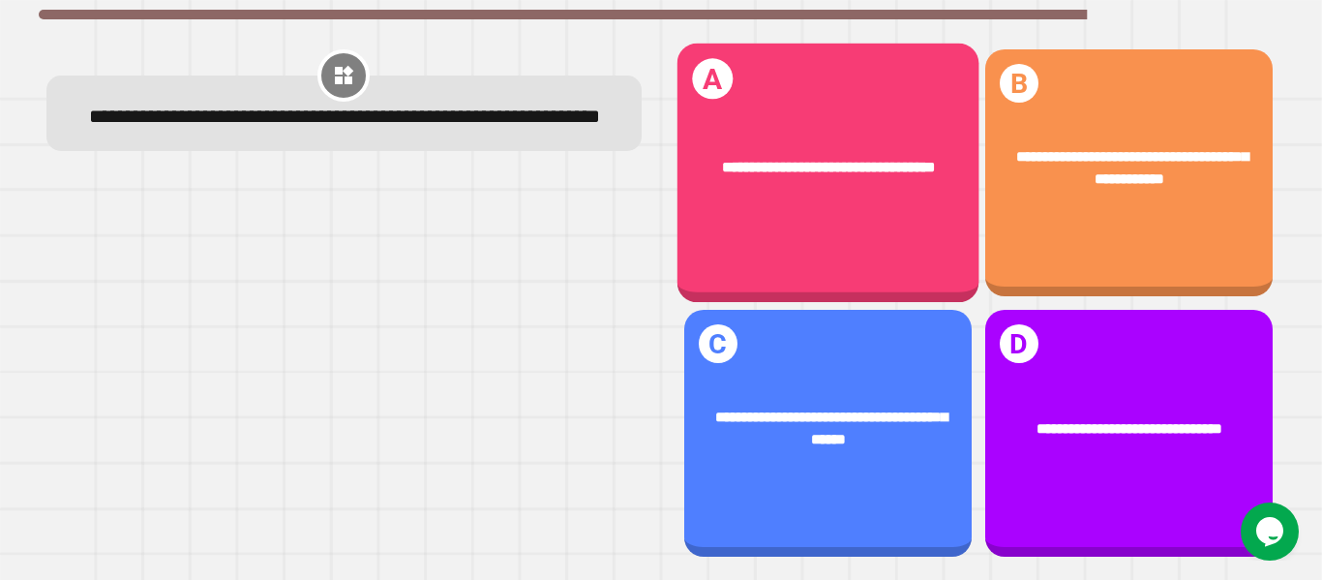
click at [1120, 166] on span "**********" at bounding box center [1132, 166] width 232 height 37
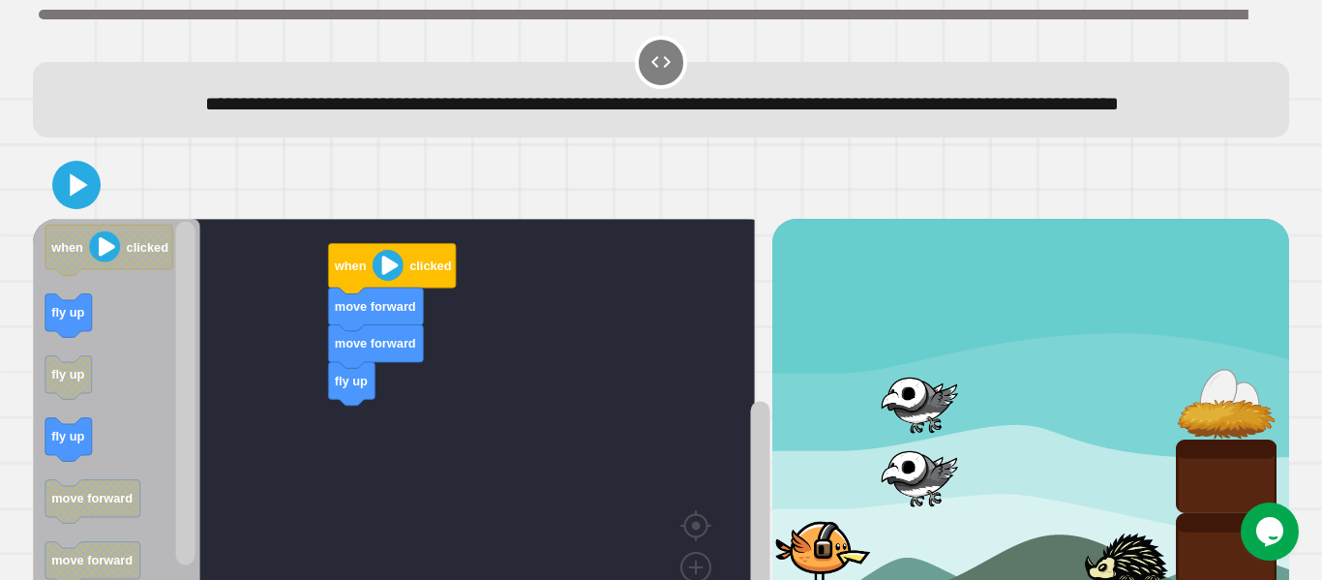
click at [926, 439] on div at bounding box center [923, 403] width 101 height 74
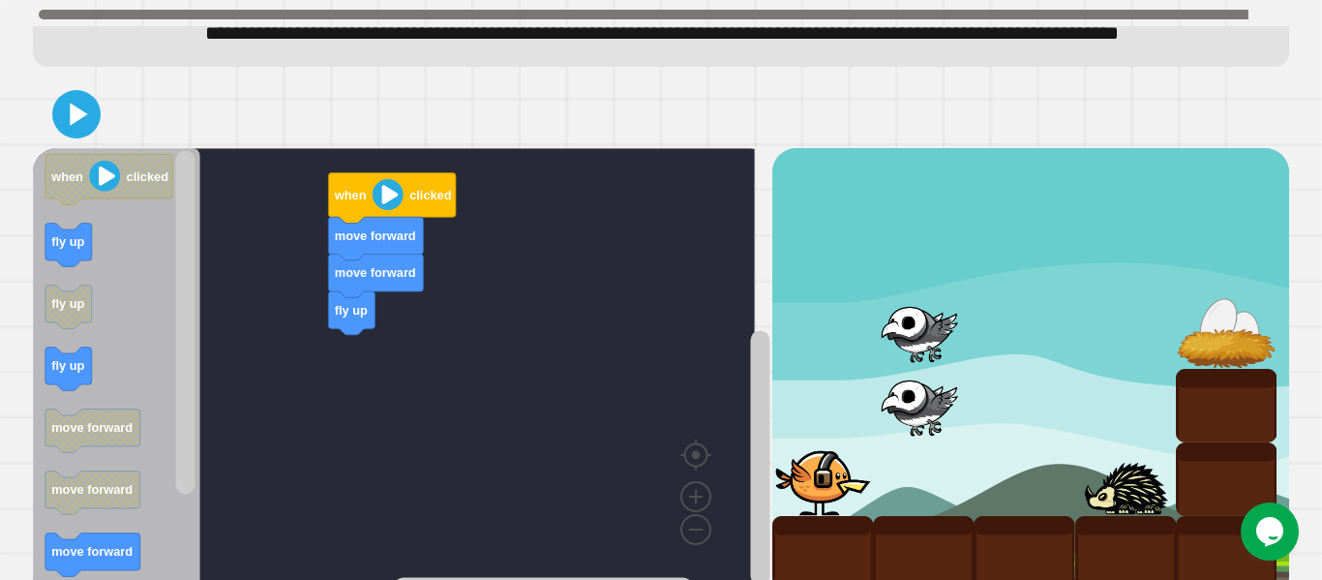
scroll to position [148, 0]
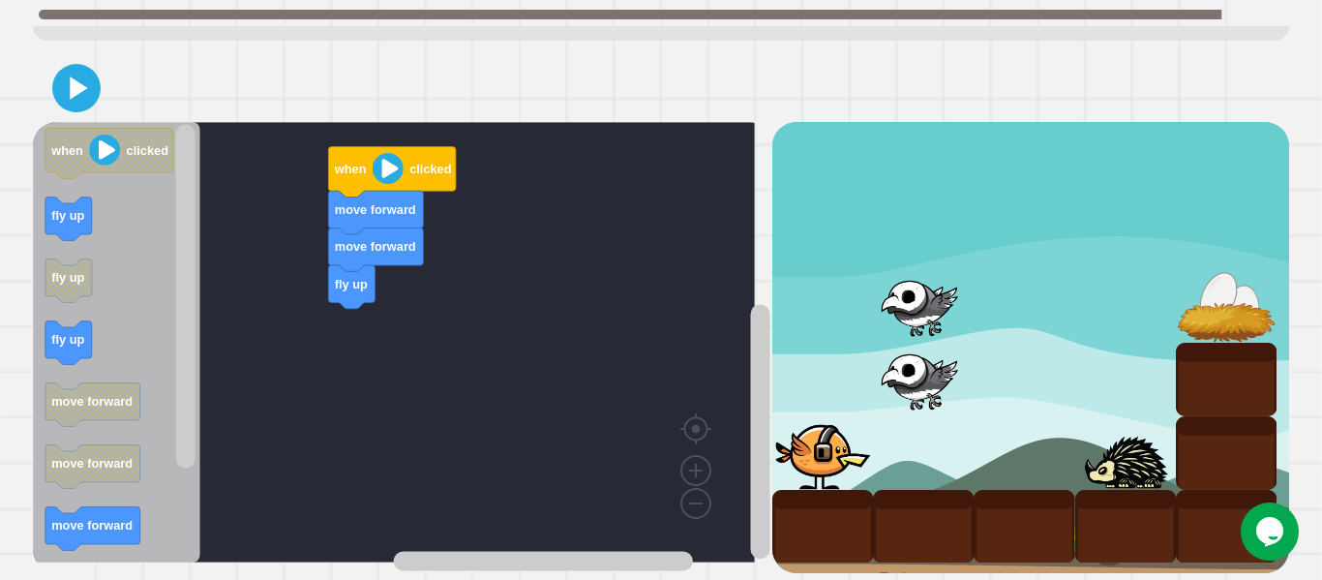
click at [260, 364] on rect "Blockly Workspace" at bounding box center [394, 342] width 722 height 440
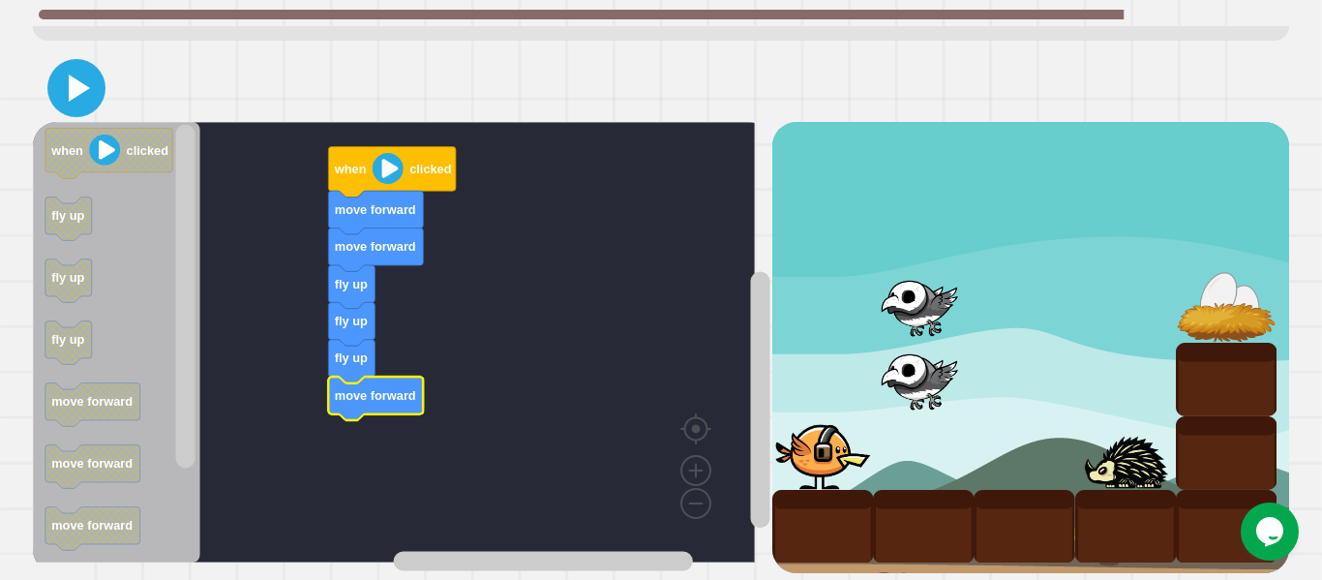
click at [75, 75] on icon at bounding box center [79, 88] width 21 height 27
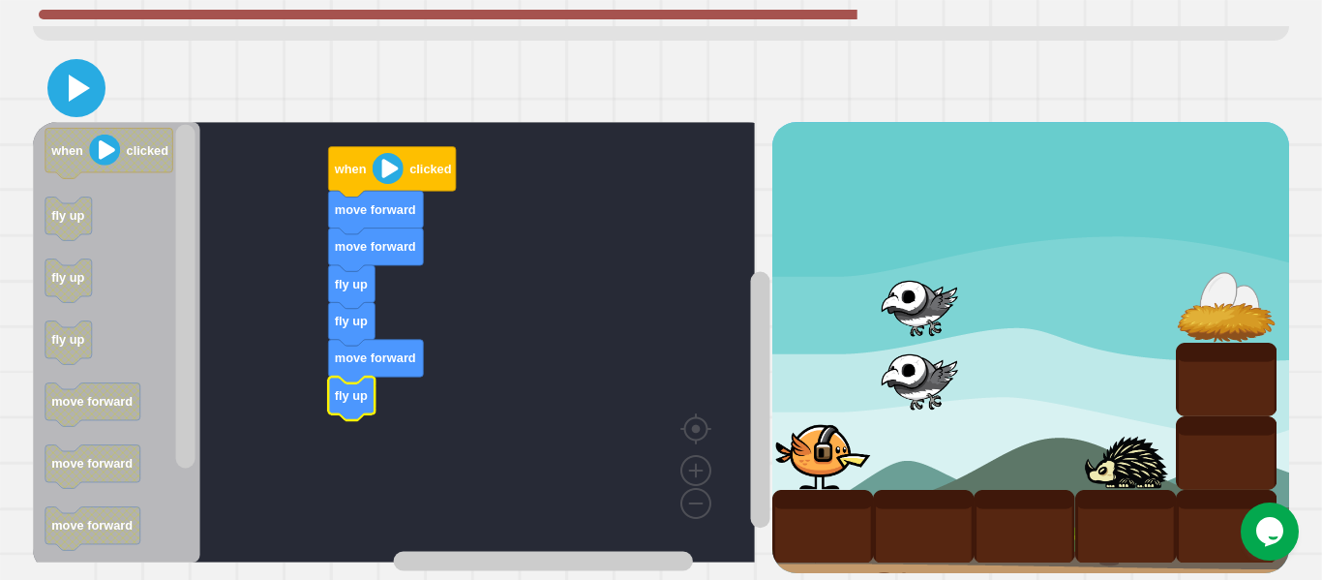
click at [80, 82] on icon at bounding box center [76, 88] width 46 height 46
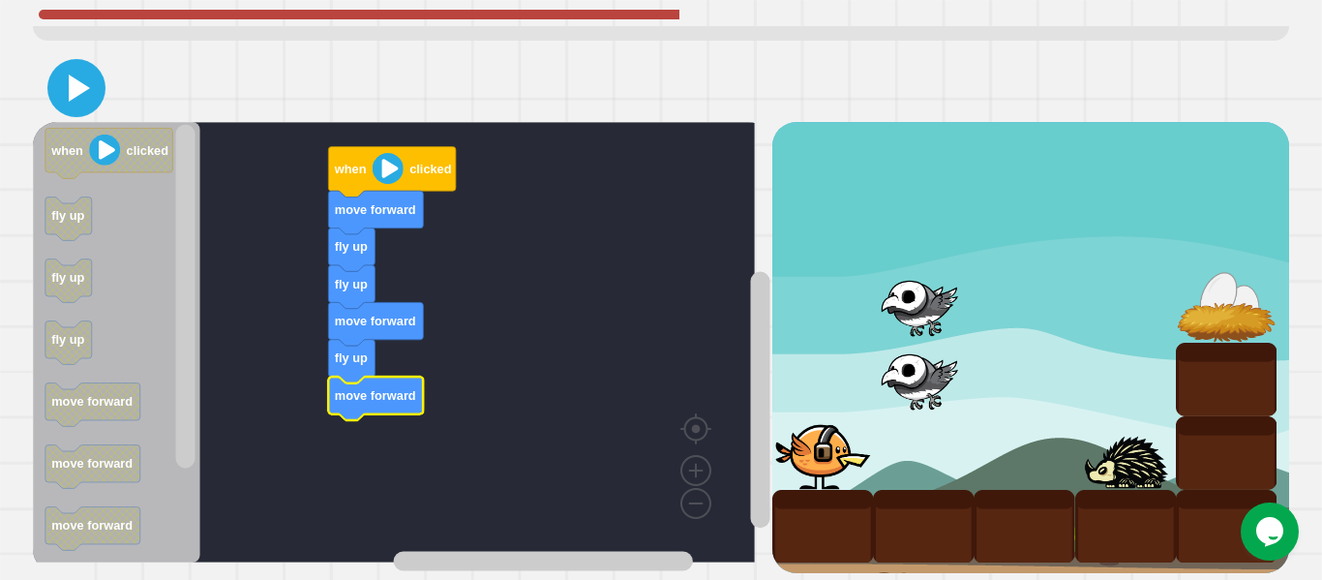
click at [89, 66] on icon at bounding box center [76, 88] width 46 height 46
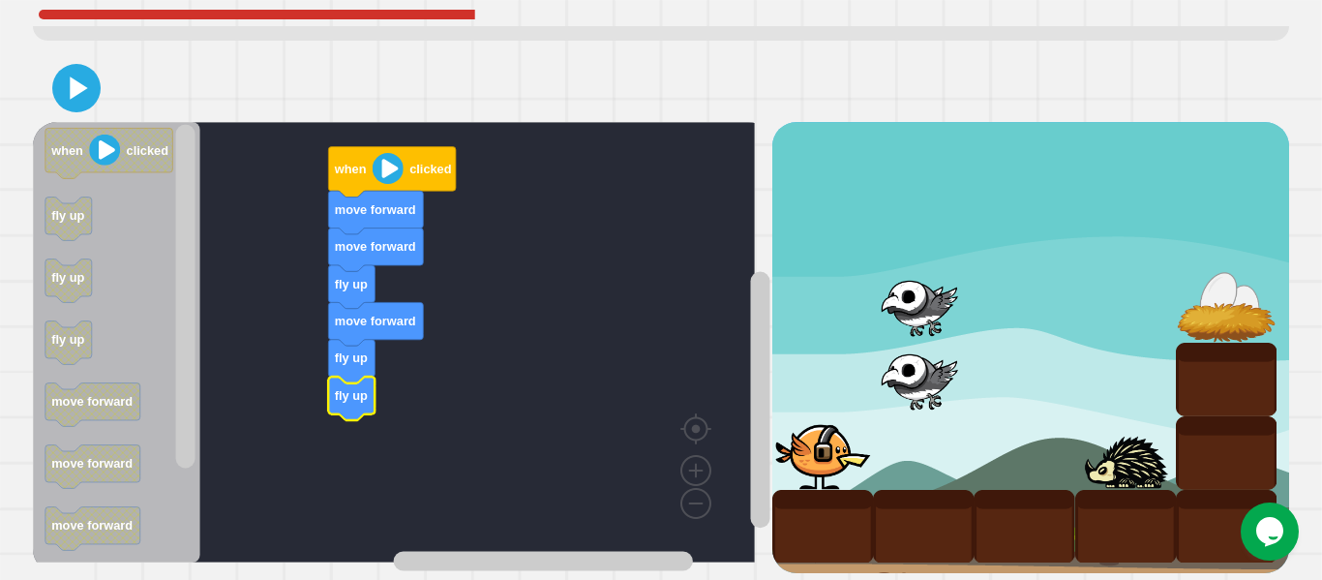
click at [66, 69] on icon at bounding box center [76, 88] width 39 height 39
click at [384, 202] on text "move forward" at bounding box center [375, 209] width 81 height 15
click at [54, 81] on div at bounding box center [661, 88] width 1256 height 68
click at [65, 69] on icon at bounding box center [76, 88] width 39 height 39
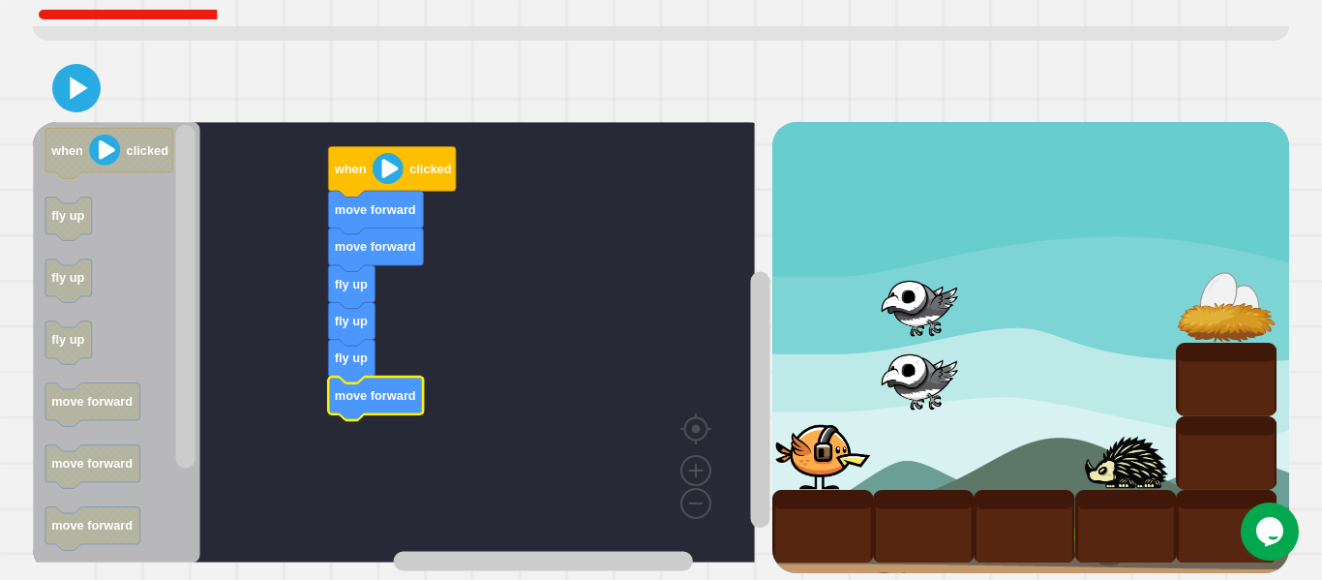
click at [83, 69] on icon at bounding box center [76, 88] width 39 height 39
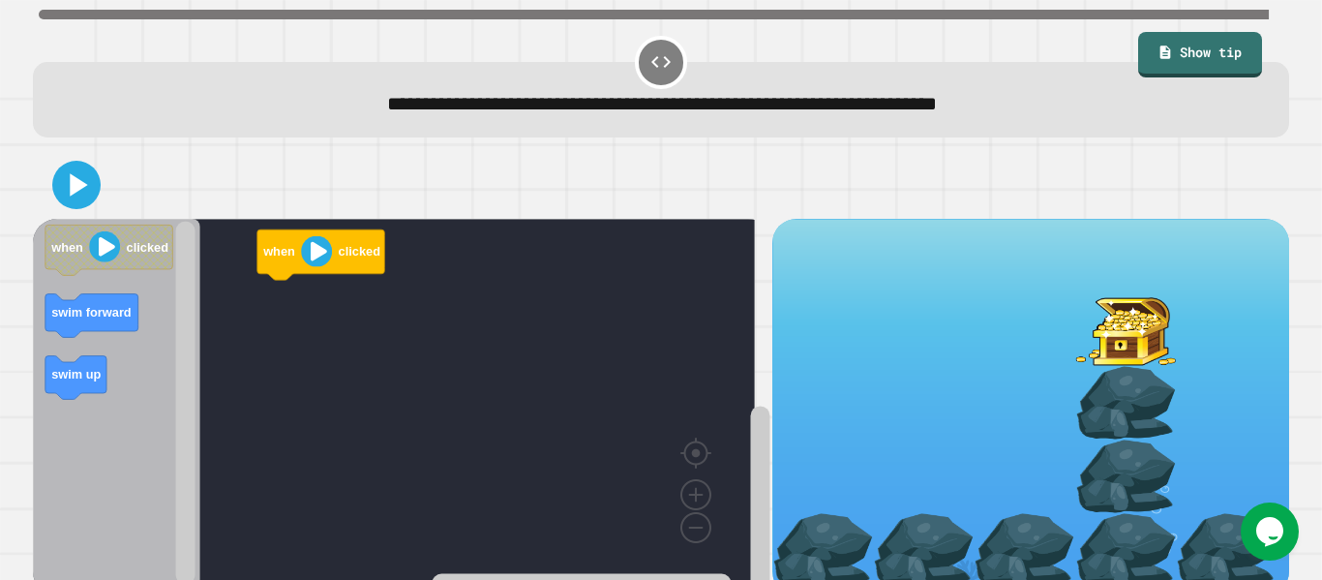
scroll to position [44, 0]
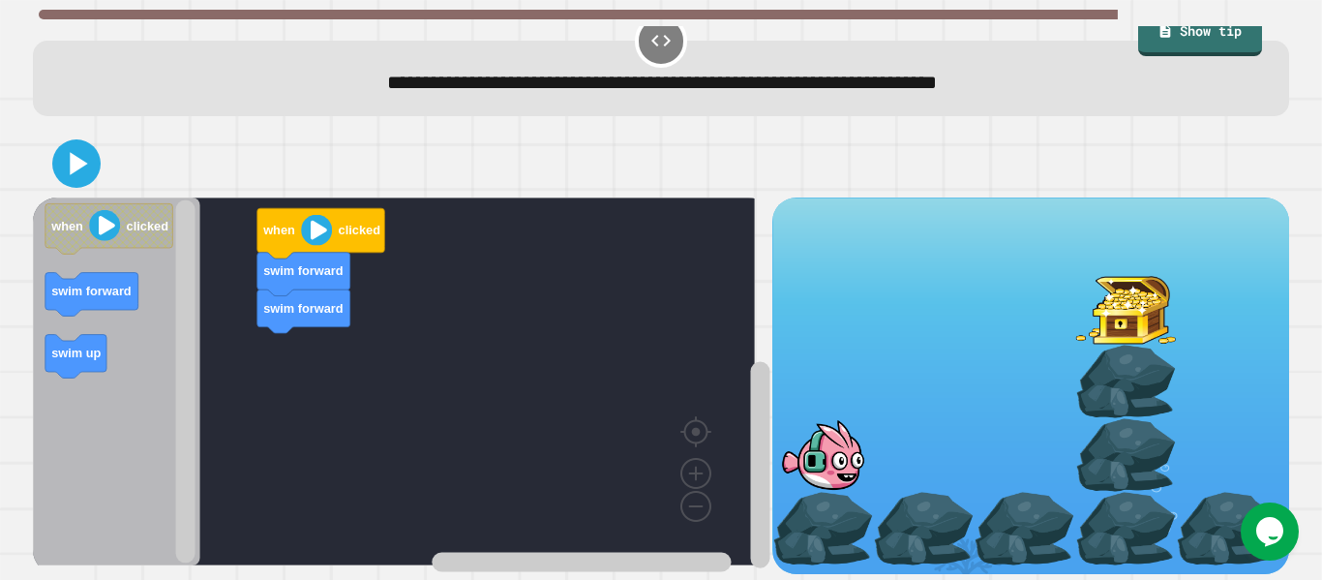
click at [128, 352] on icon "Blockly Workspace" at bounding box center [116, 381] width 167 height 368
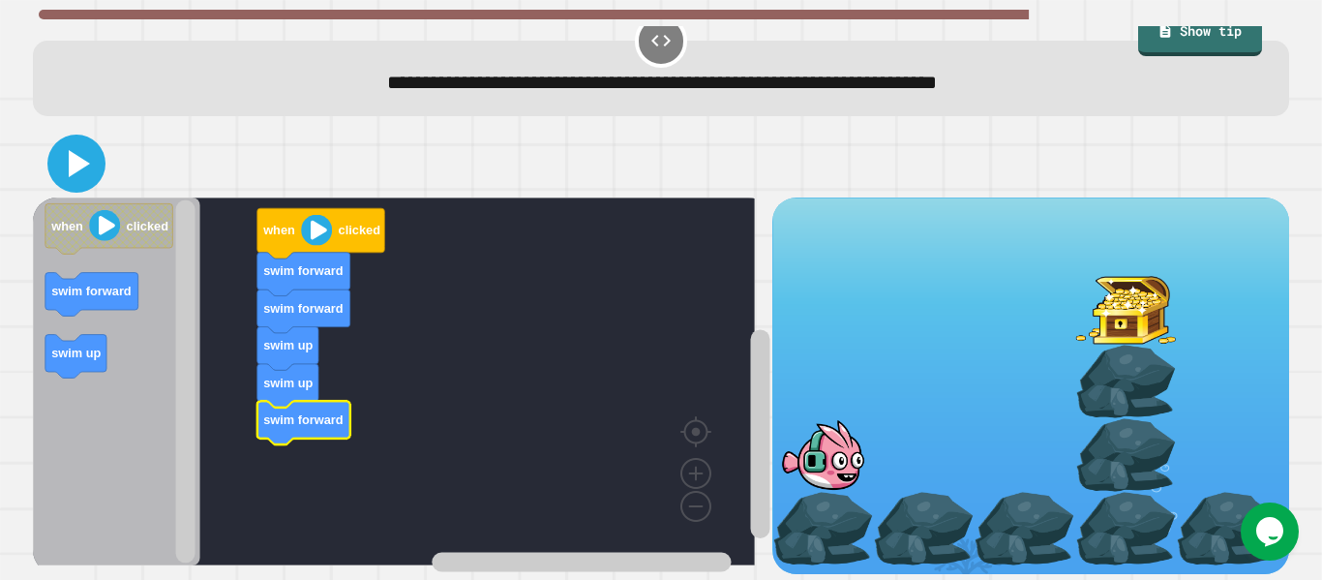
click at [79, 140] on icon at bounding box center [76, 163] width 46 height 46
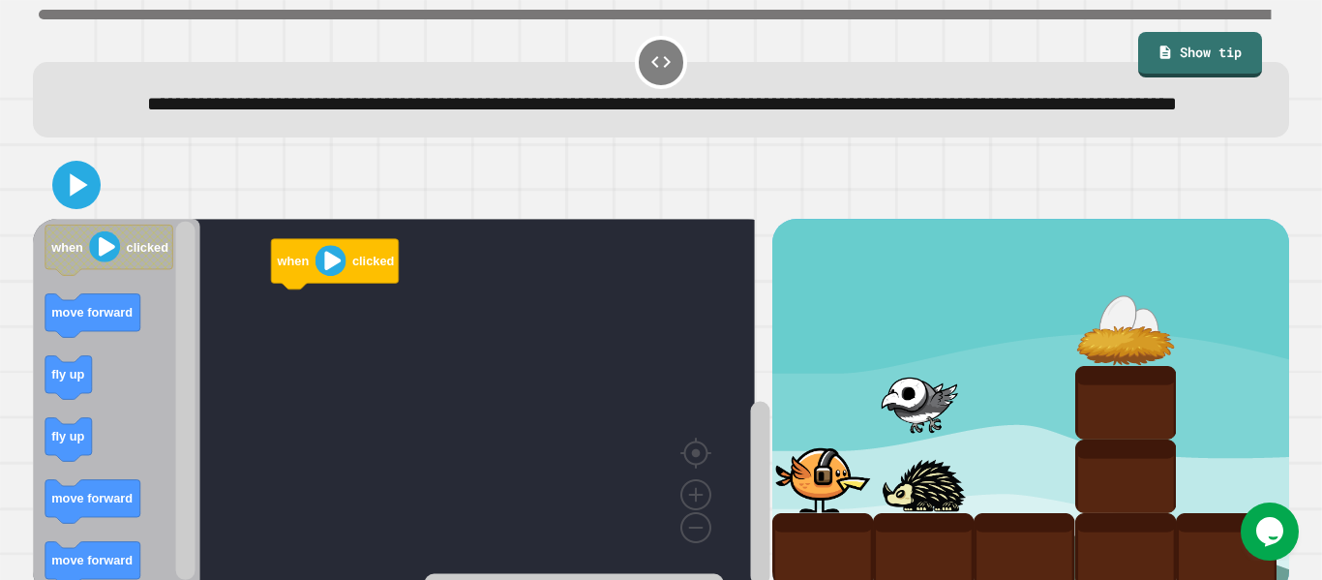
scroll to position [75, 0]
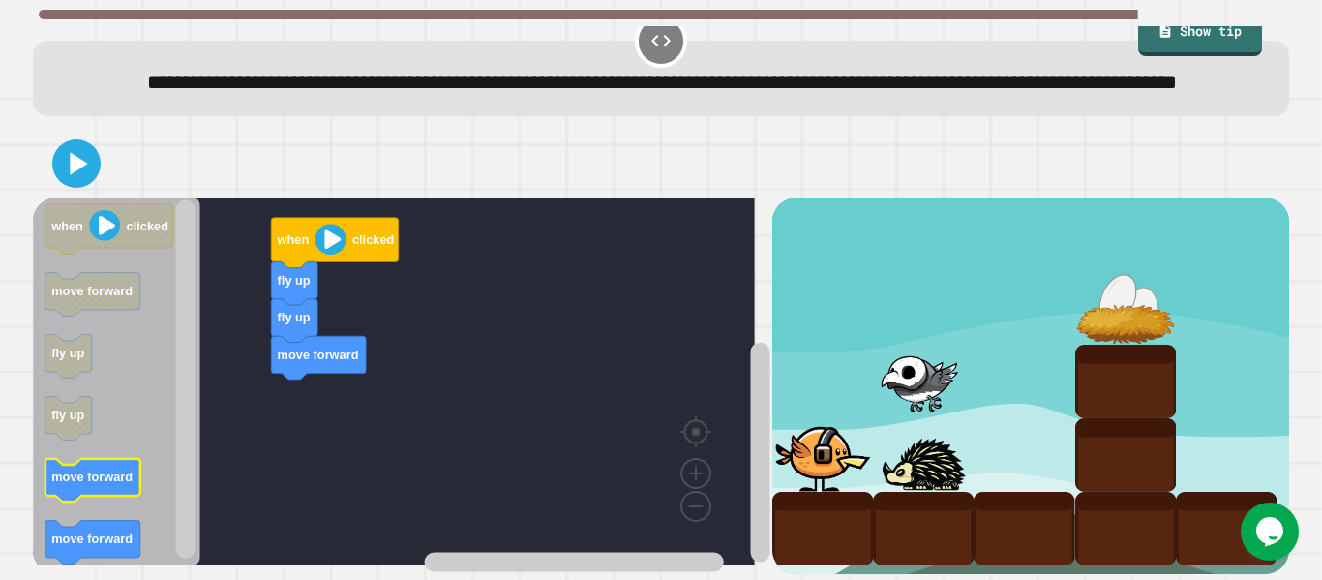
click at [128, 455] on icon "when clicked move forward fly up fly up move forward move forward" at bounding box center [116, 381] width 167 height 368
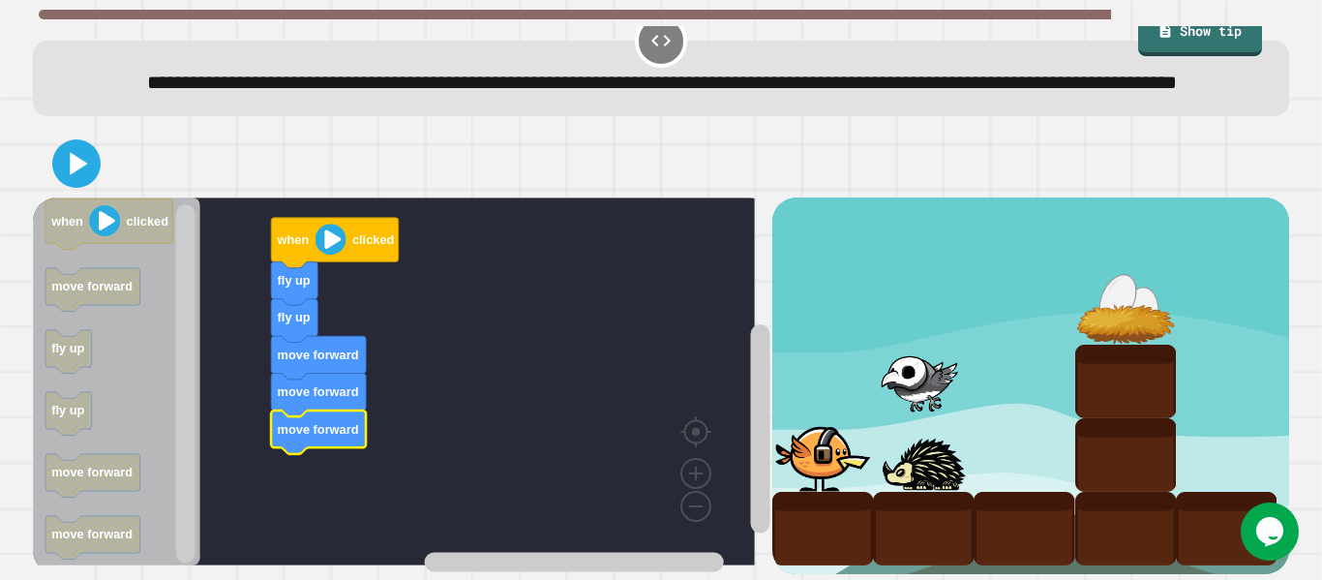
click at [60, 166] on div at bounding box center [661, 164] width 1256 height 68
click at [67, 151] on icon at bounding box center [76, 163] width 39 height 39
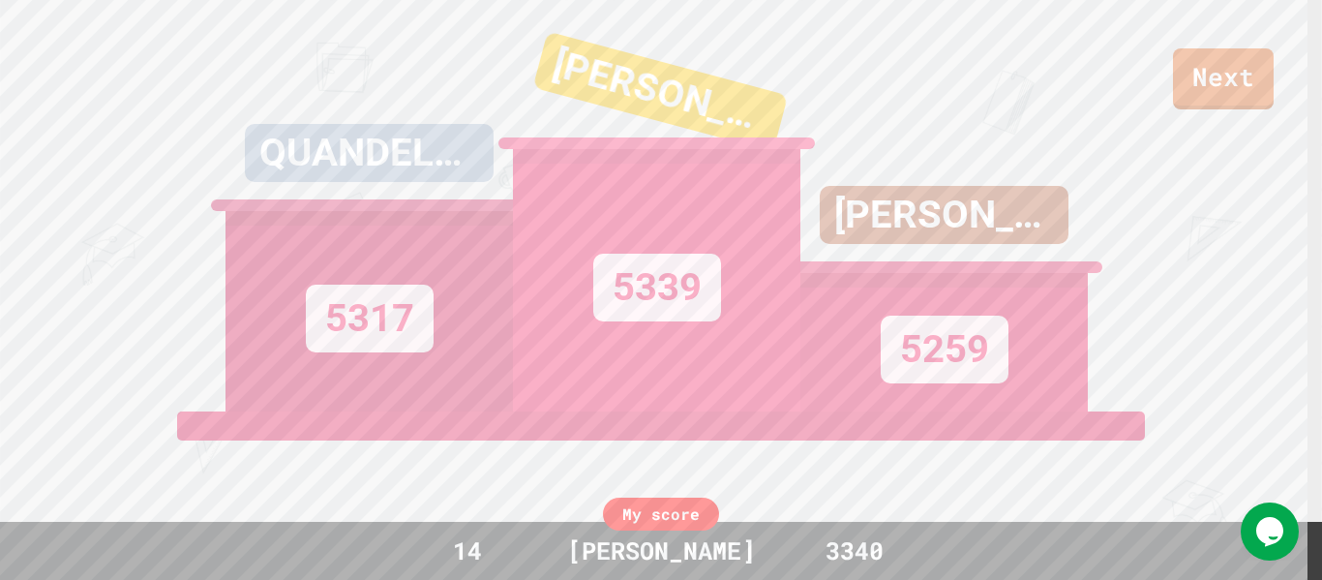
click at [1224, 101] on link "Next" at bounding box center [1223, 78] width 101 height 61
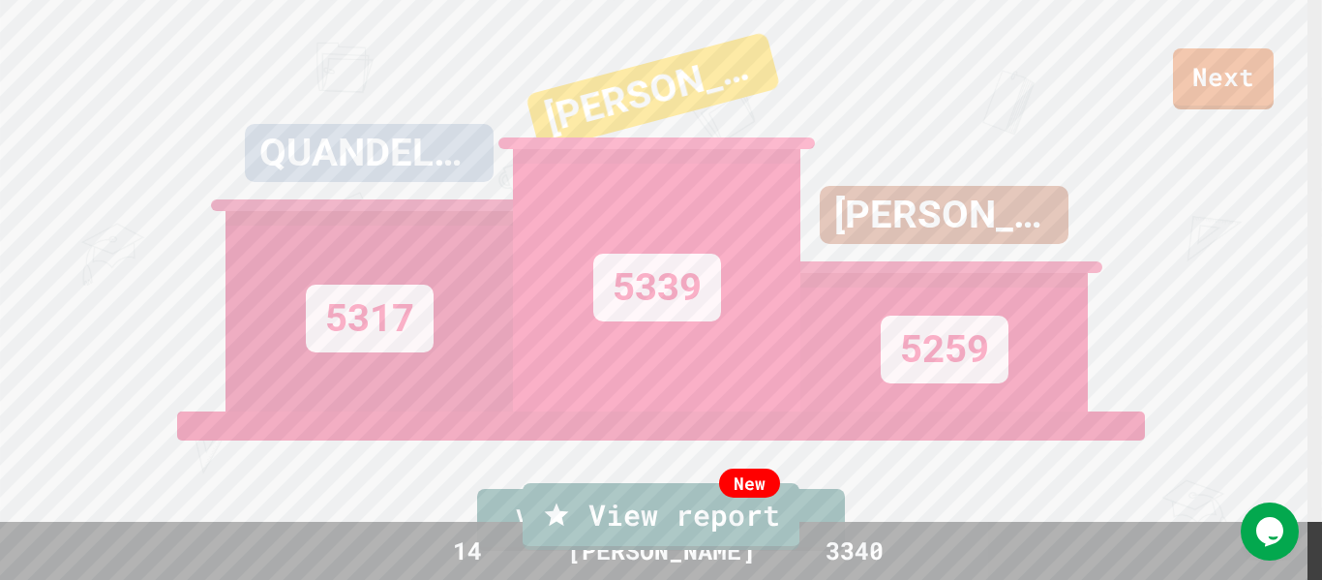
click at [769, 495] on div "New" at bounding box center [749, 482] width 61 height 29
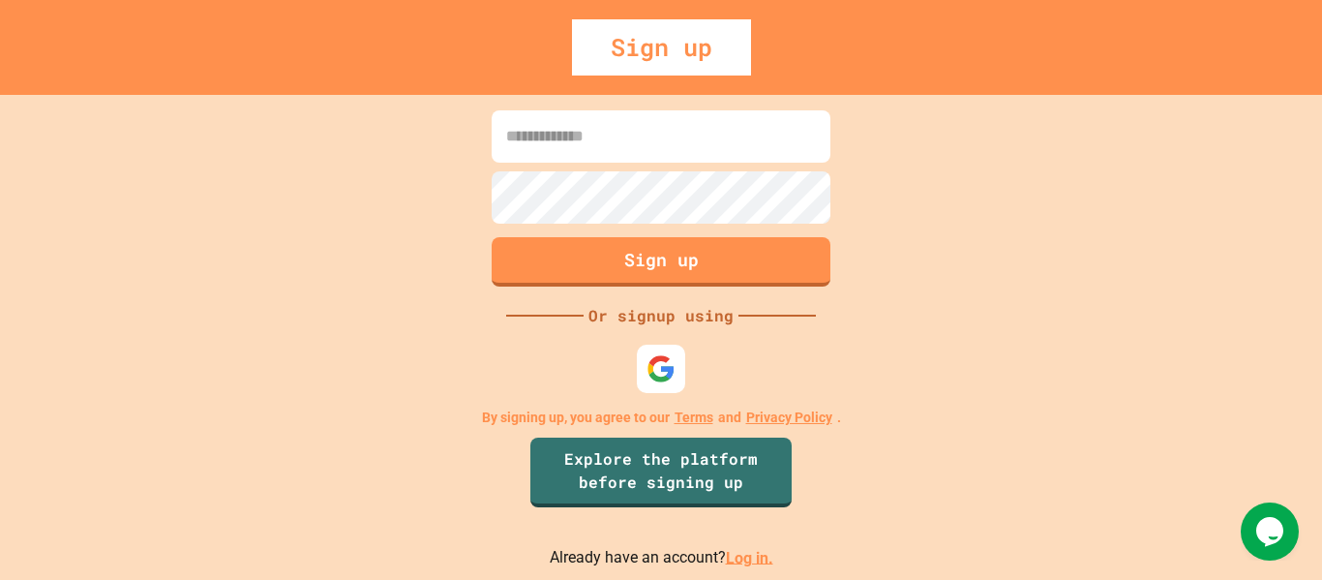
click at [773, 110] on input at bounding box center [661, 136] width 339 height 52
click at [773, 142] on input at bounding box center [661, 136] width 339 height 52
type input "**********"
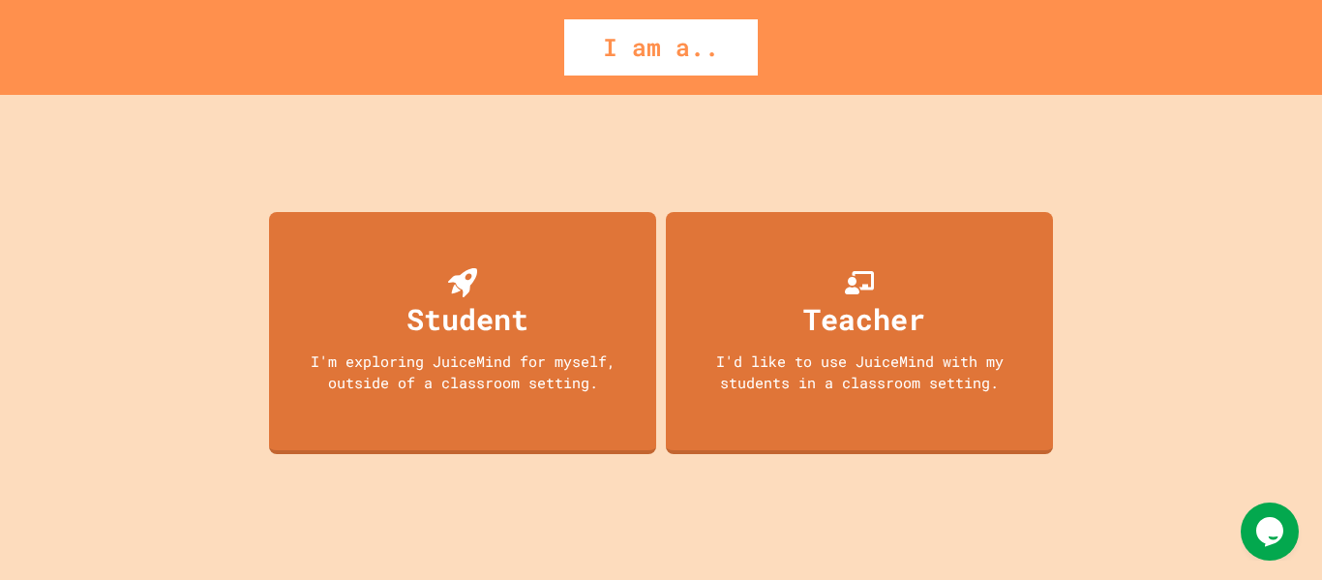
click at [498, 381] on div "I'm exploring JuiceMind for myself, outside of a classroom setting." at bounding box center [462, 372] width 348 height 44
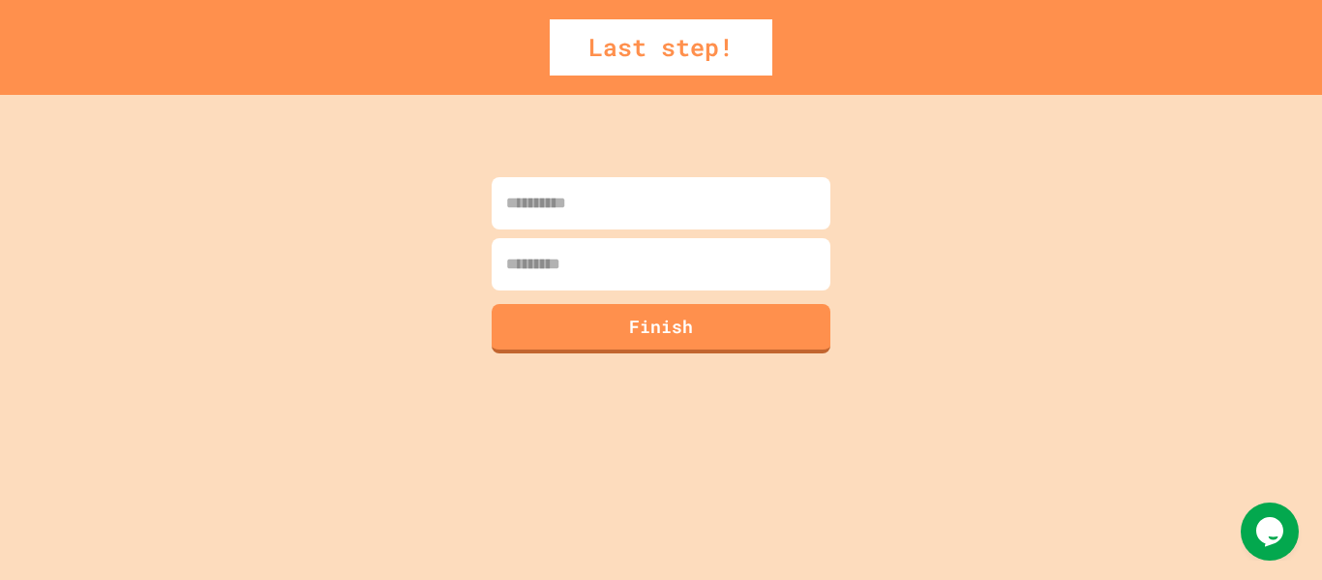
click at [724, 203] on input at bounding box center [661, 203] width 339 height 52
type input "*****"
click at [705, 256] on input at bounding box center [661, 264] width 339 height 52
type input "********"
click at [738, 344] on button "Finish" at bounding box center [662, 326] width 346 height 50
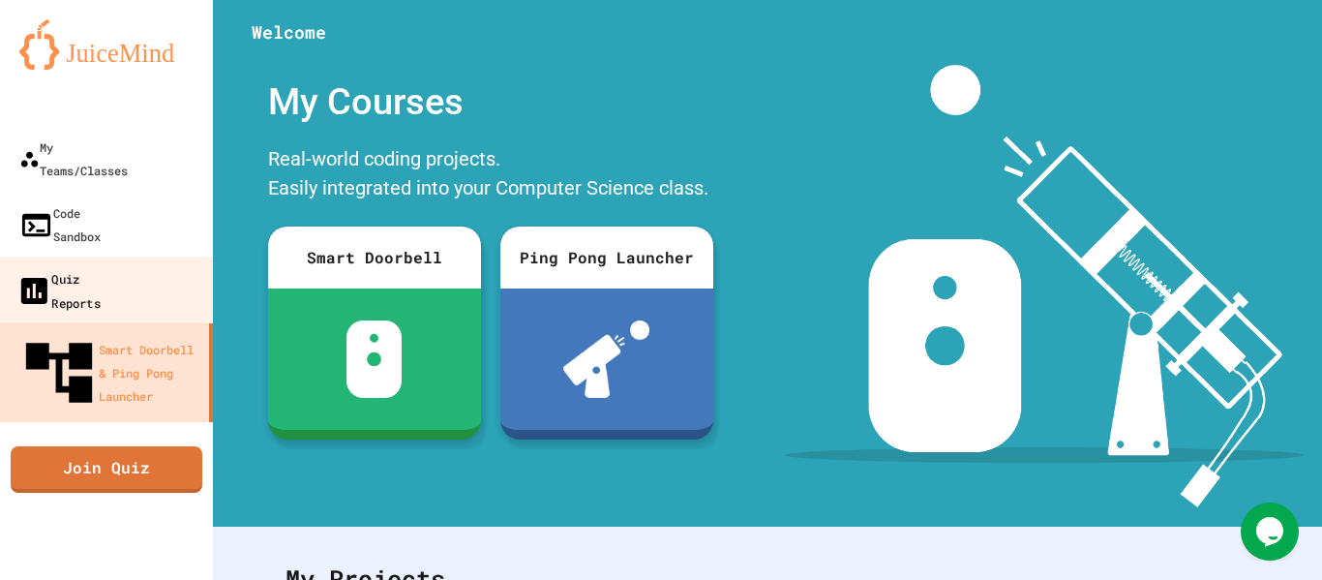
click at [100, 266] on div "Quiz Reports" at bounding box center [58, 289] width 84 height 47
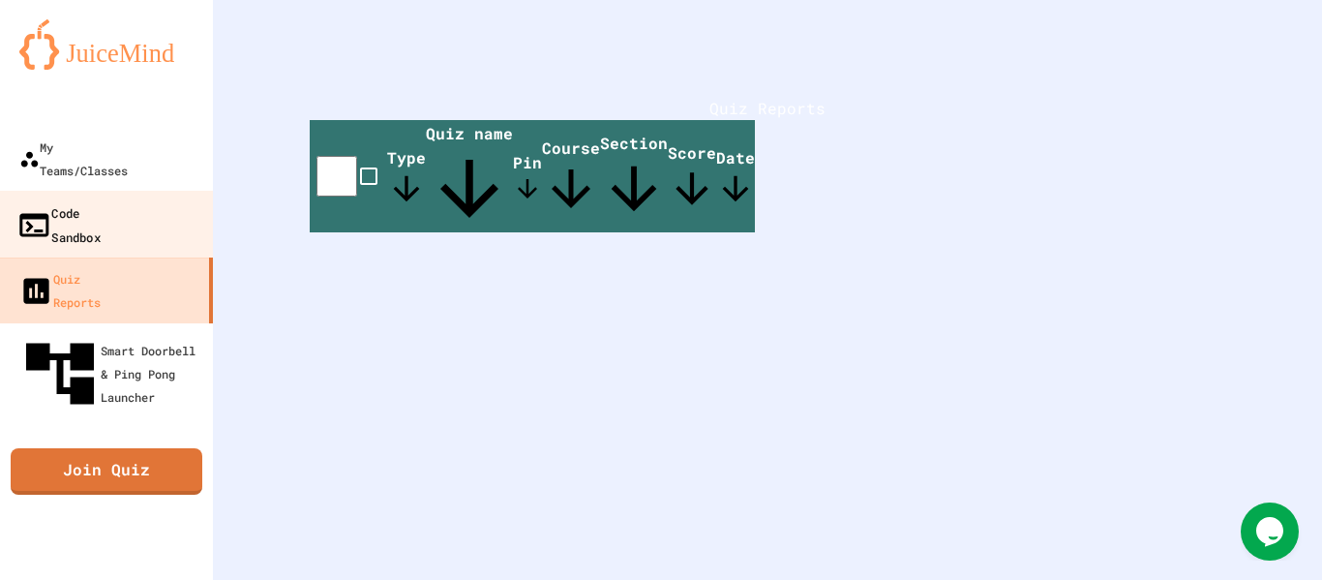
click at [101, 201] on div "Code Sandbox" at bounding box center [58, 223] width 84 height 47
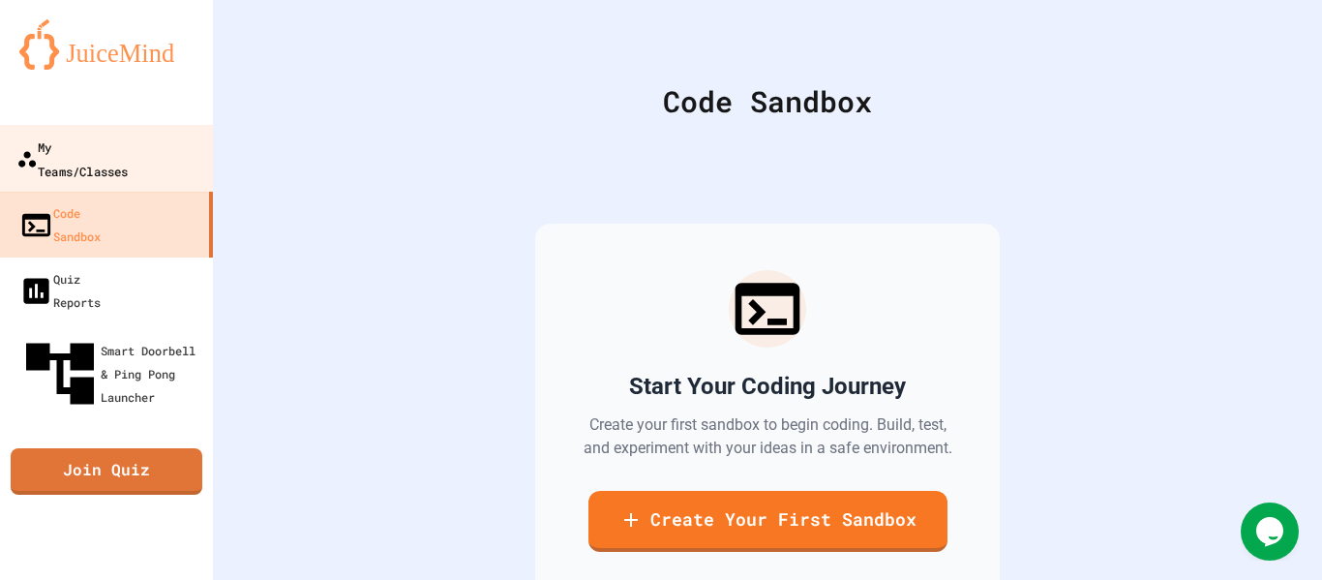
click at [120, 135] on div "My Teams/Classes" at bounding box center [71, 158] width 111 height 47
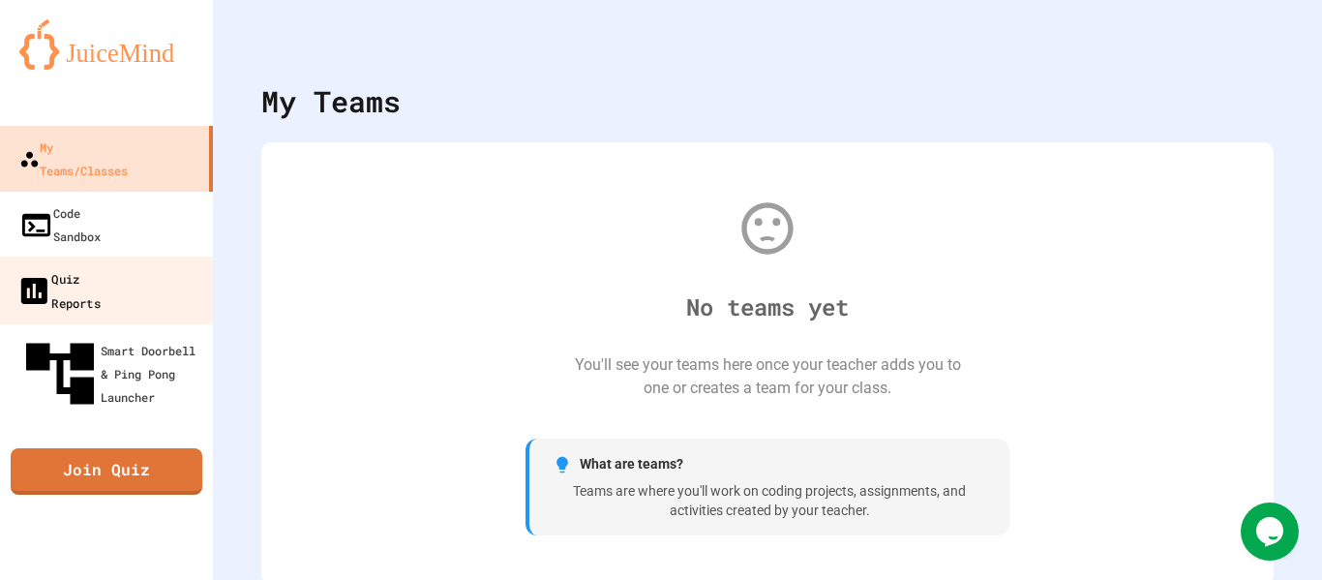
click at [171, 256] on link "Quiz Reports" at bounding box center [107, 290] width 220 height 68
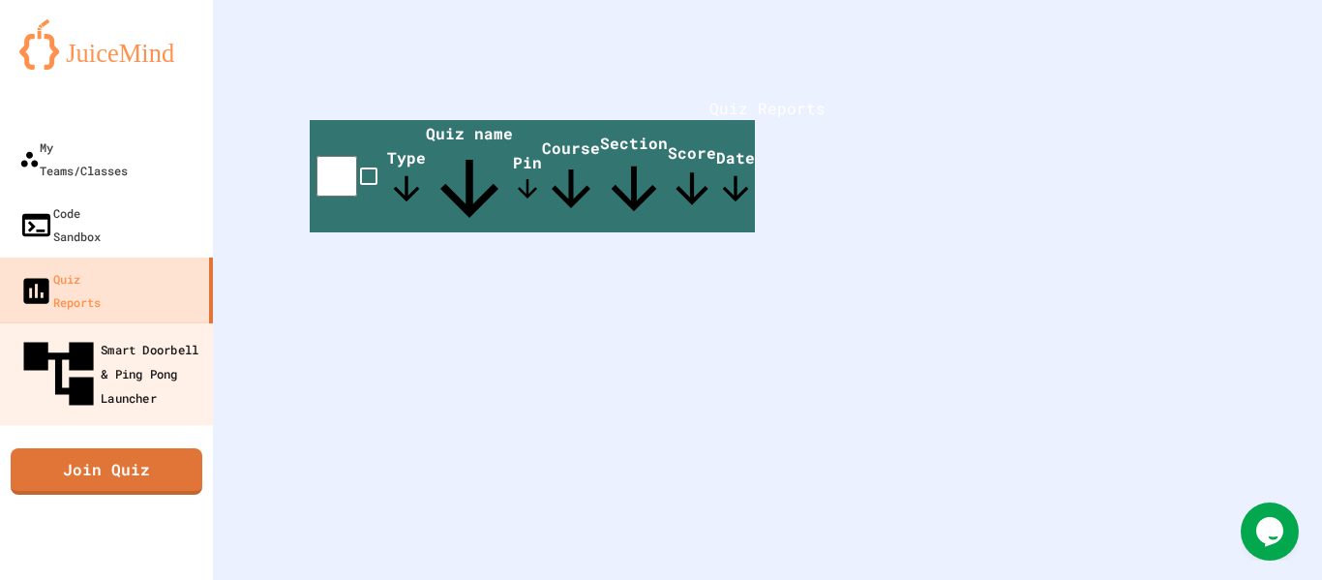
click at [187, 321] on link "Smart Doorbell & Ping Pong Launcher" at bounding box center [107, 373] width 220 height 104
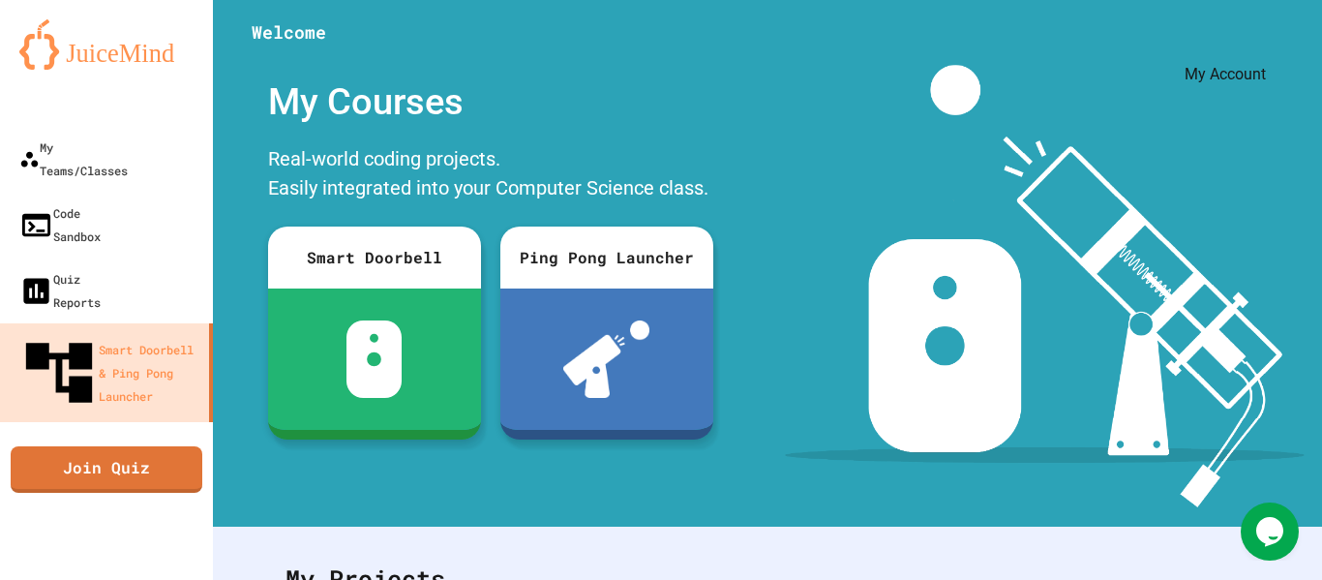
click at [1269, 52] on icon "My Account" at bounding box center [1278, 61] width 18 height 18
click at [1223, 579] on div at bounding box center [661, 580] width 1322 height 0
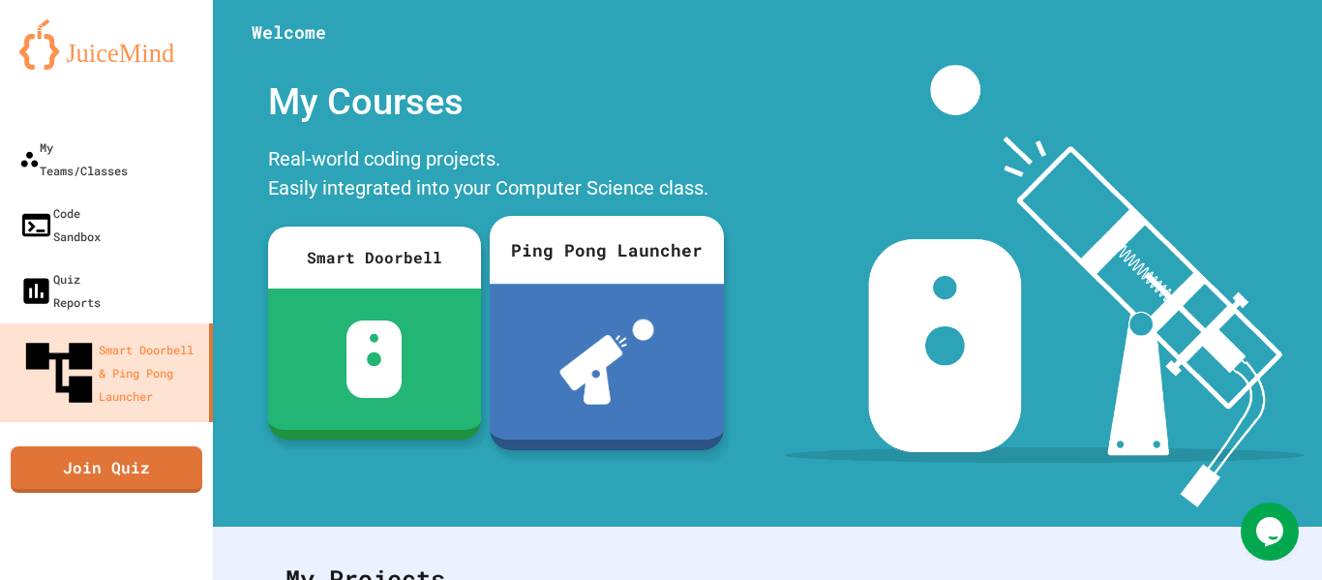
click at [682, 326] on div at bounding box center [607, 362] width 234 height 156
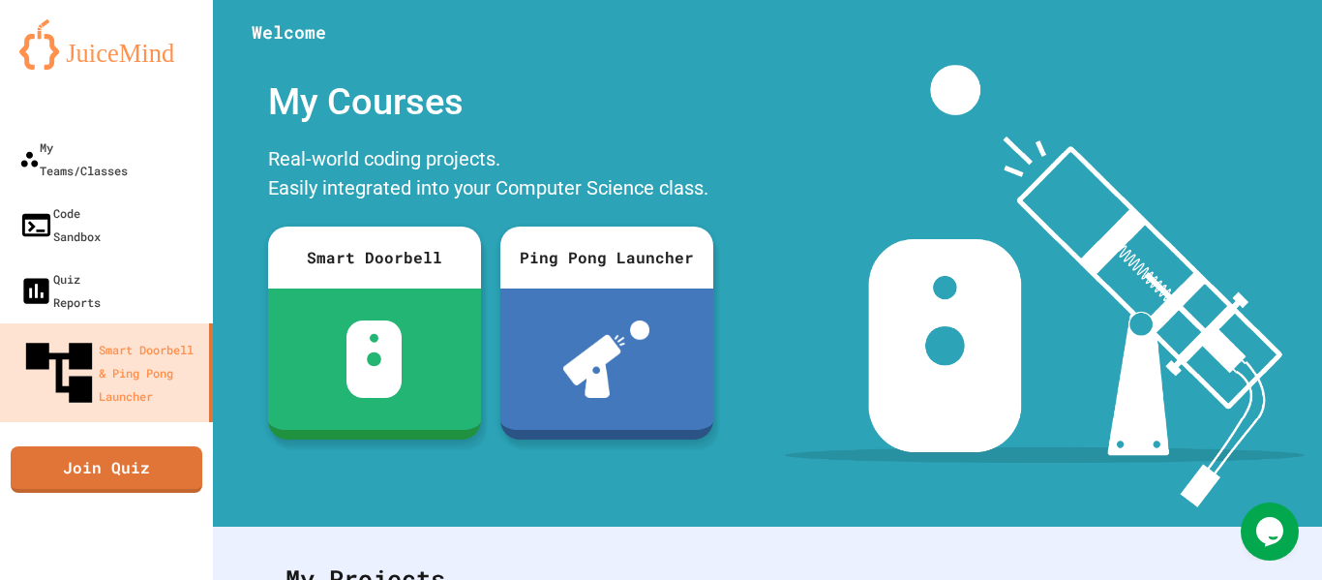
drag, startPoint x: 164, startPoint y: 71, endPoint x: 181, endPoint y: 80, distance: 19.9
